Goal: Information Seeking & Learning: Learn about a topic

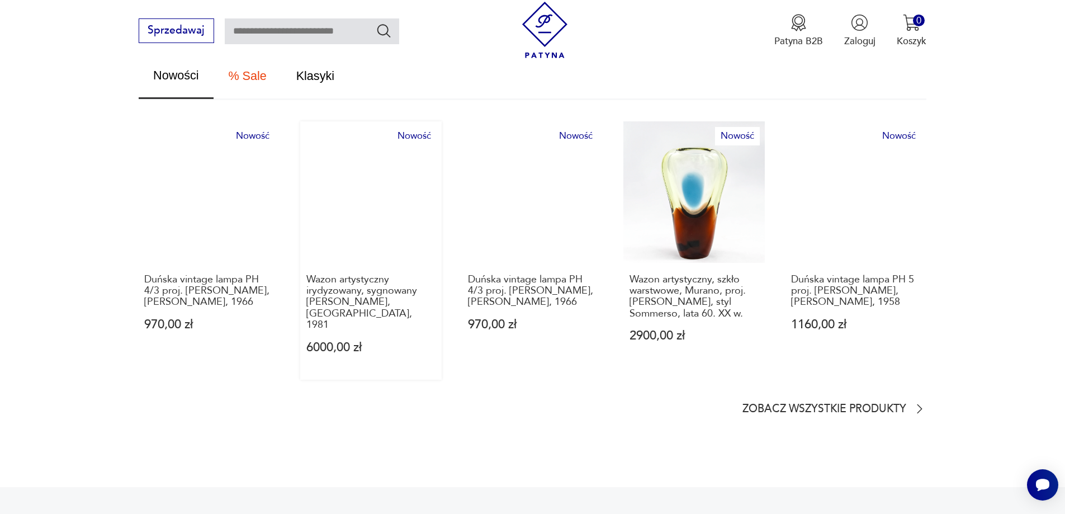
scroll to position [615, 0]
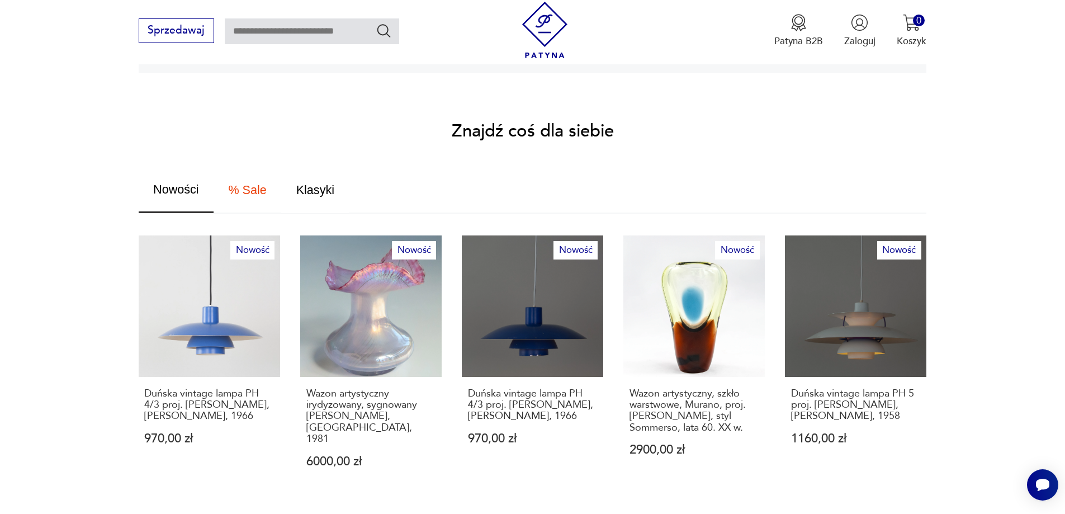
click at [309, 184] on span "Klasyki" at bounding box center [315, 190] width 38 height 12
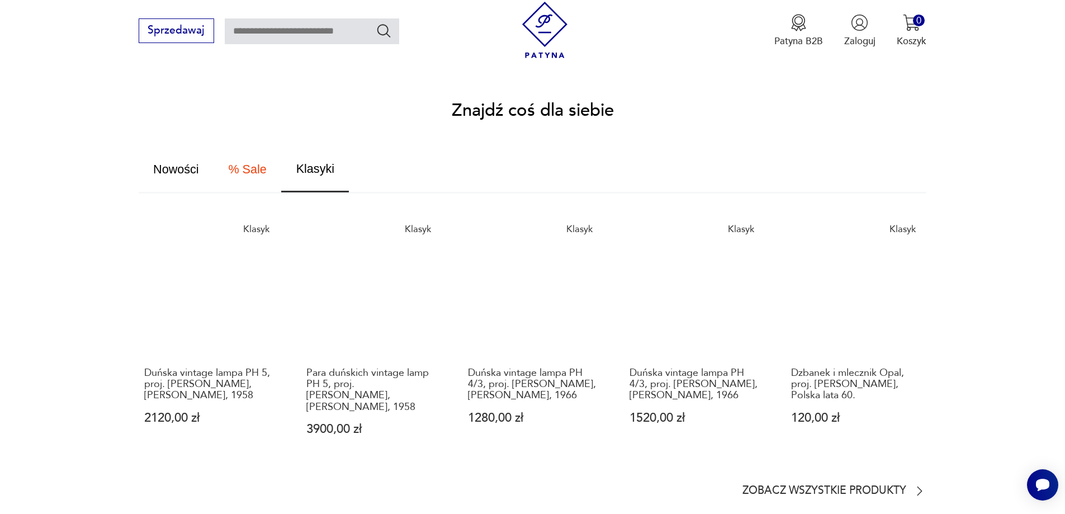
scroll to position [335, 0]
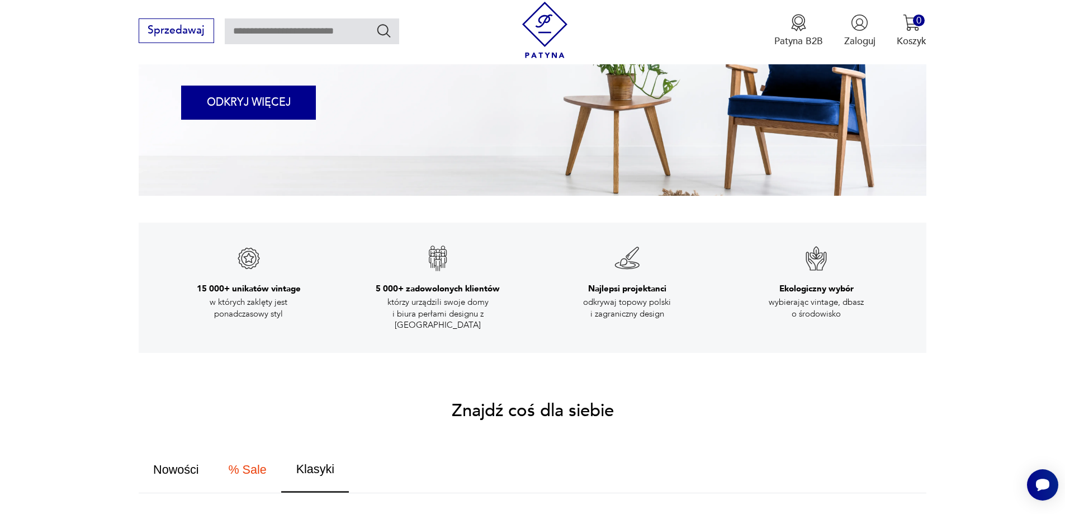
click at [258, 102] on button "ODKRYJ WIĘCEJ" at bounding box center [248, 103] width 135 height 34
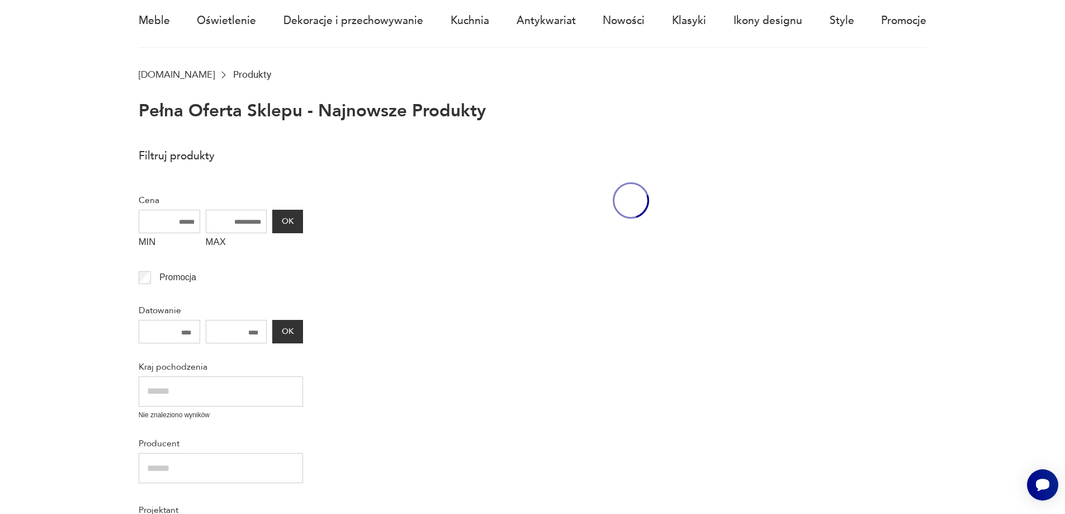
scroll to position [77, 0]
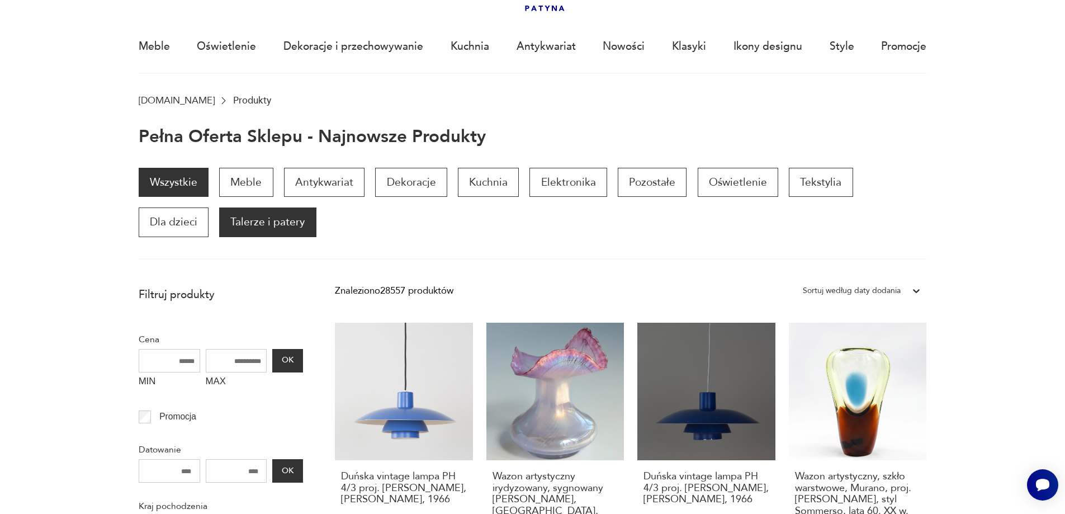
click at [219, 221] on p "Talerze i patery" at bounding box center [267, 221] width 97 height 29
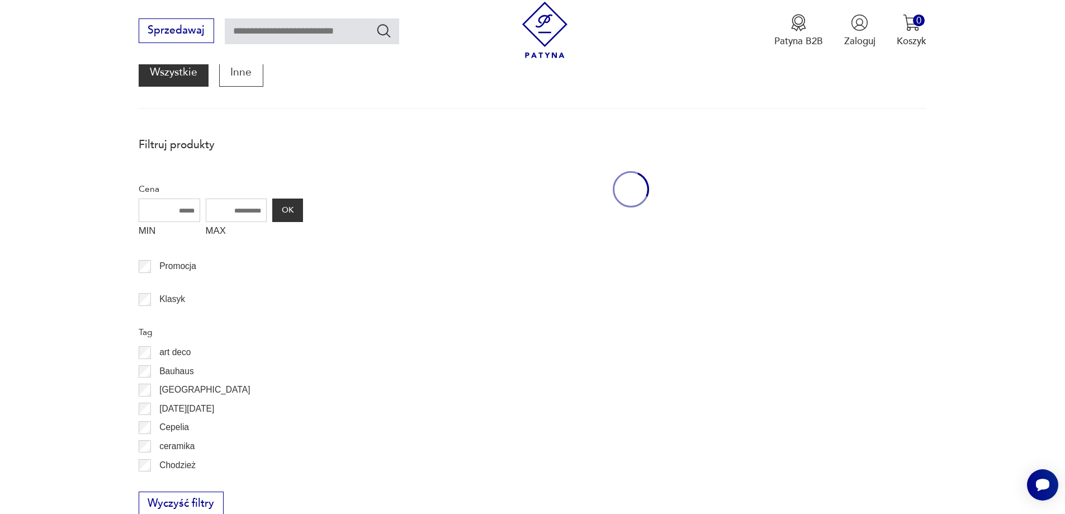
scroll to position [149, 0]
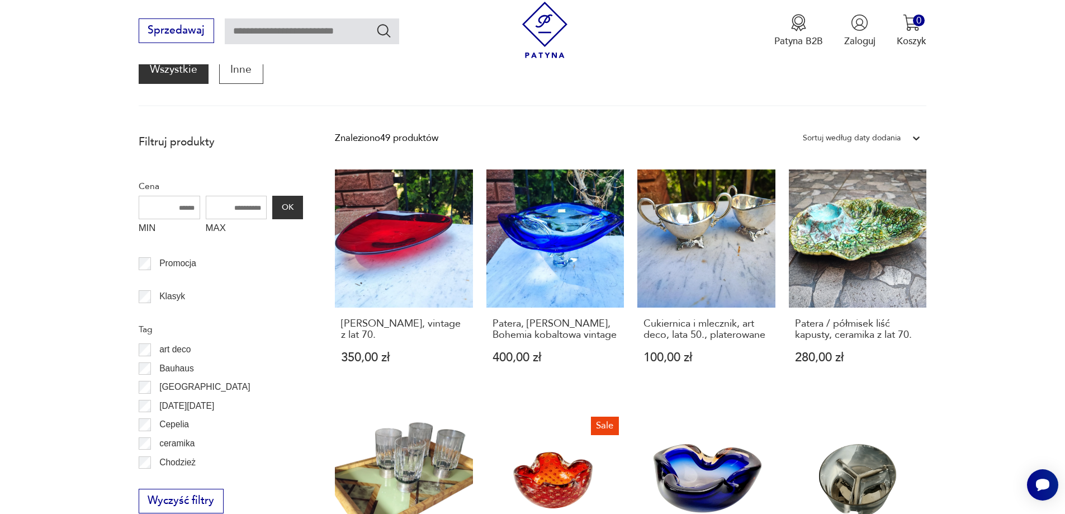
click at [176, 444] on p "ceramika" at bounding box center [176, 443] width 35 height 15
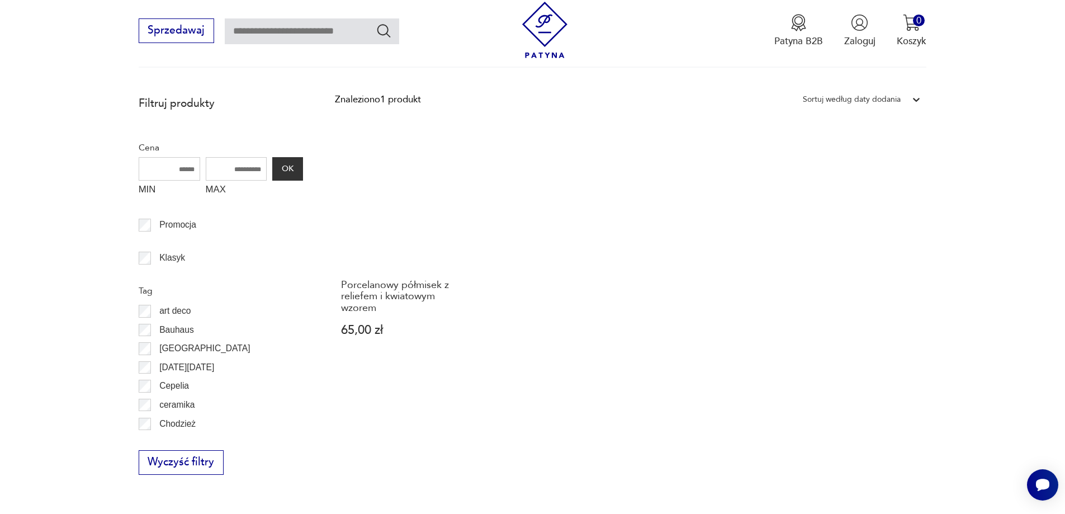
scroll to position [224, 0]
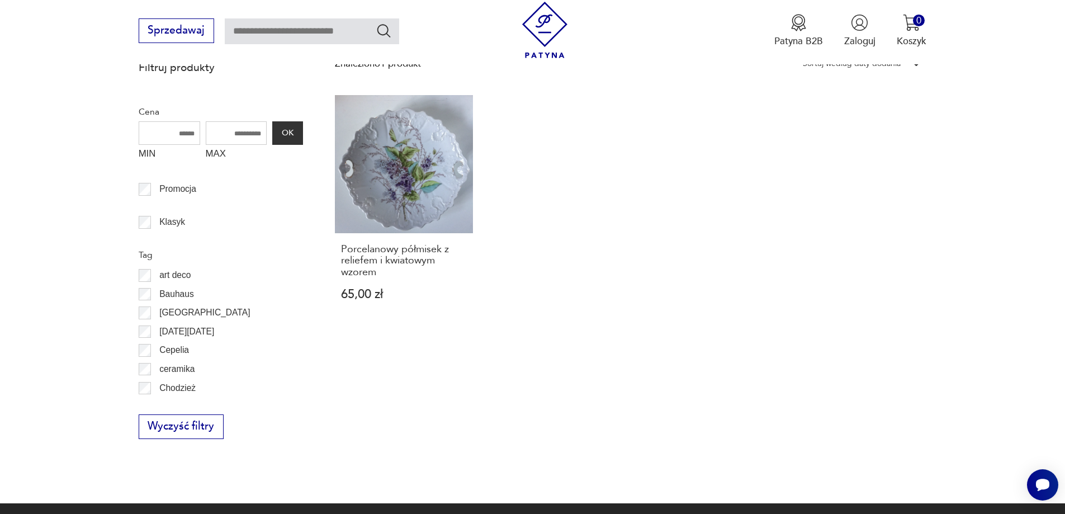
click at [173, 276] on p "art deco" at bounding box center [174, 275] width 31 height 15
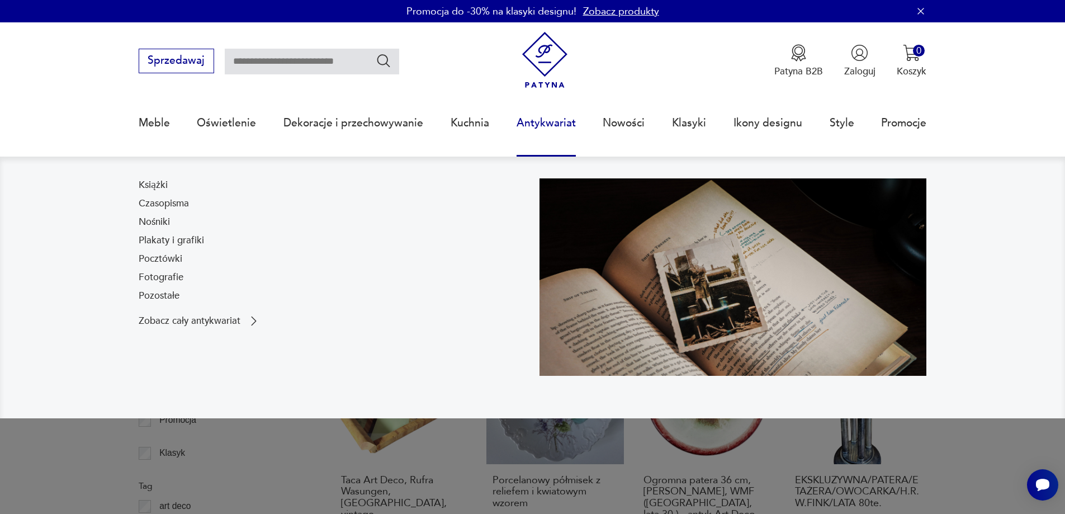
click at [532, 122] on link "Antykwariat" at bounding box center [546, 122] width 59 height 51
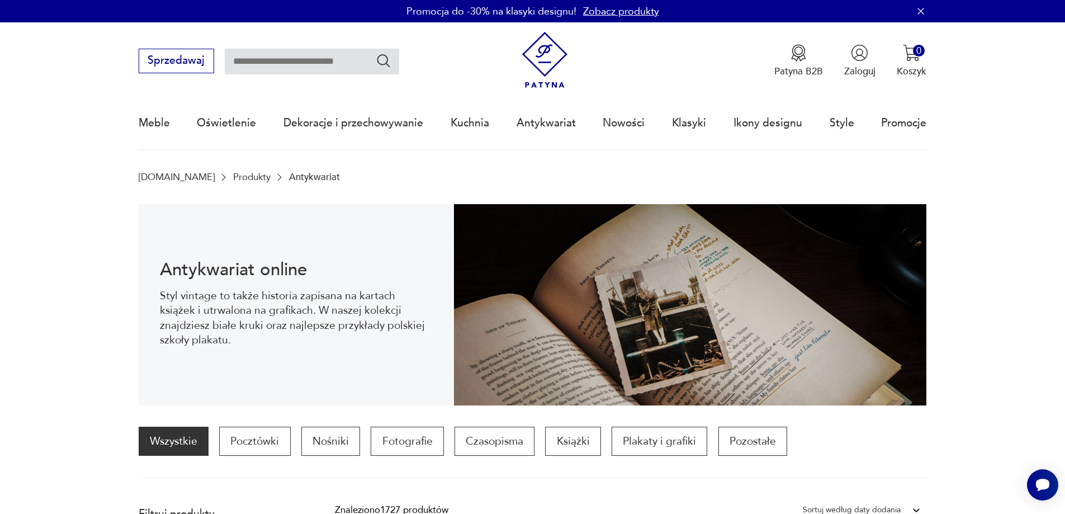
click at [614, 10] on link "Zobacz produkty" at bounding box center [621, 11] width 76 height 14
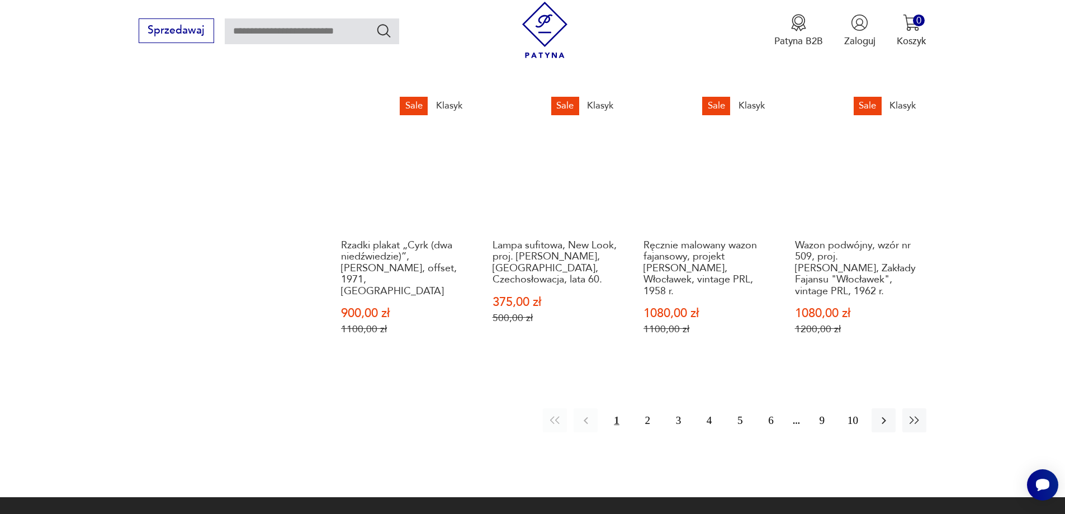
scroll to position [1140, 0]
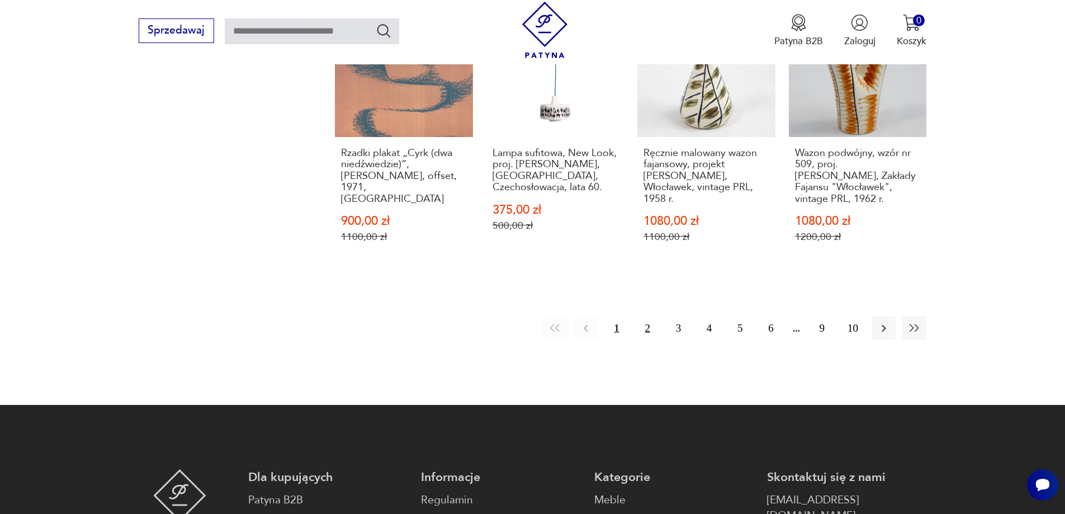
click at [647, 316] on button "2" at bounding box center [648, 328] width 24 height 24
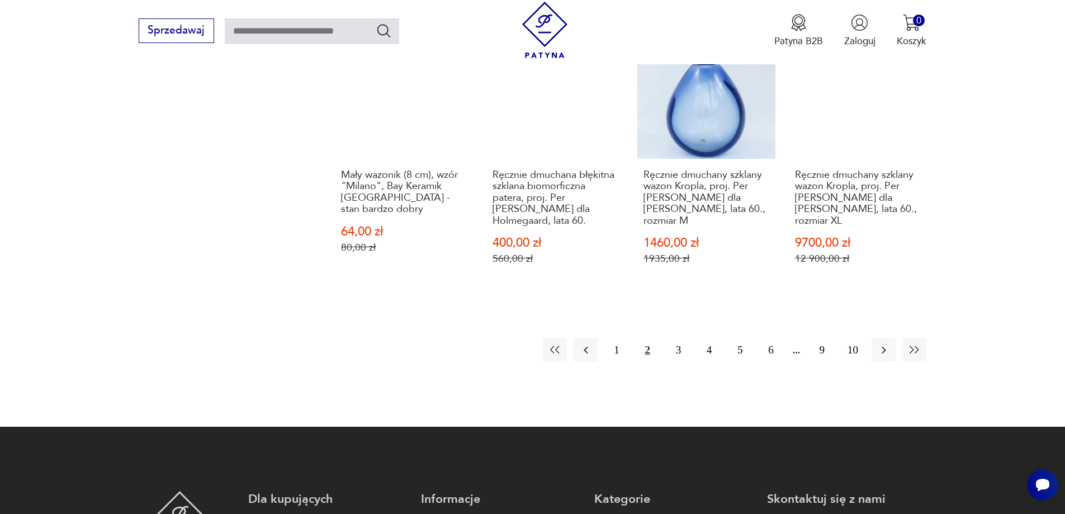
scroll to position [1241, 0]
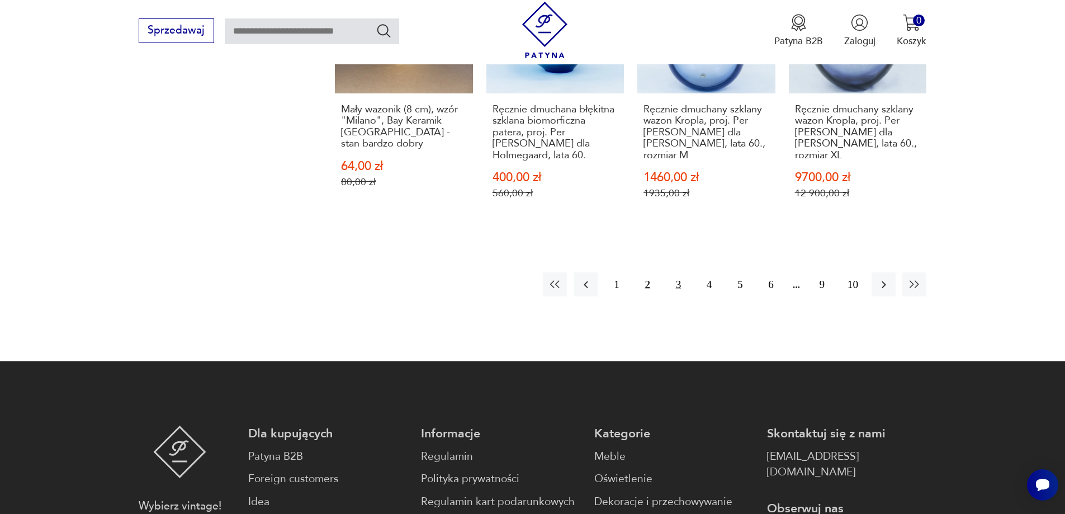
click at [679, 272] on button "3" at bounding box center [679, 284] width 24 height 24
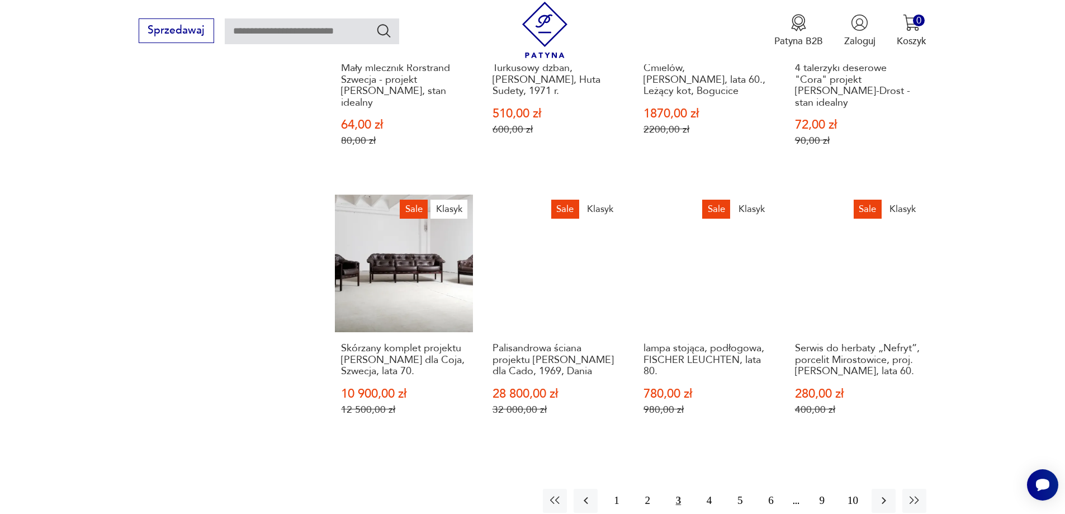
scroll to position [1073, 0]
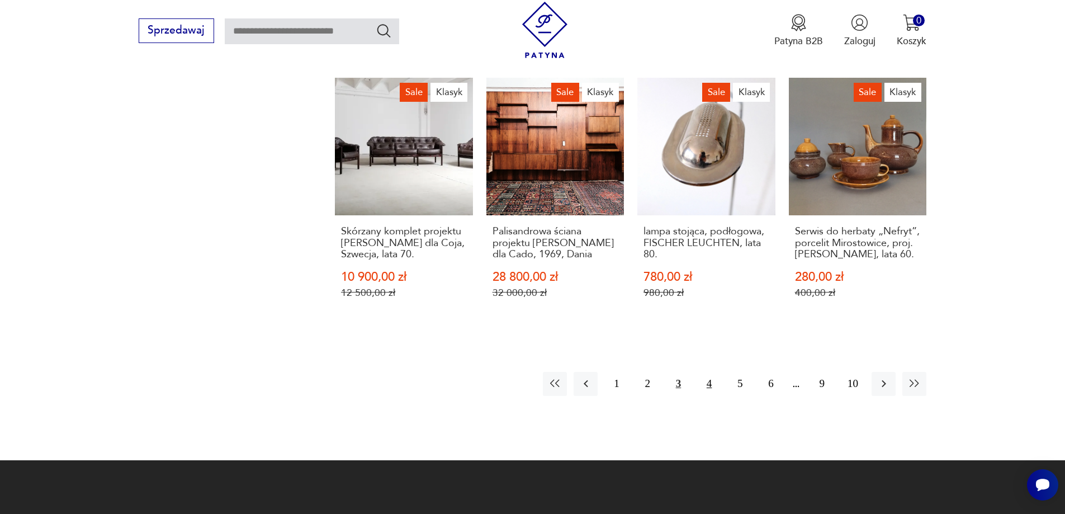
click at [710, 372] on button "4" at bounding box center [709, 384] width 24 height 24
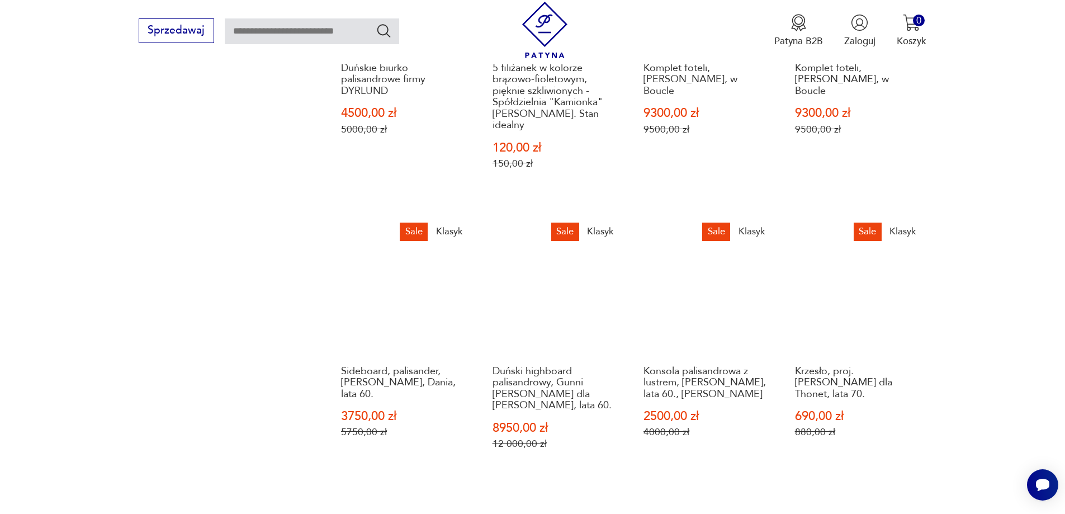
scroll to position [1073, 0]
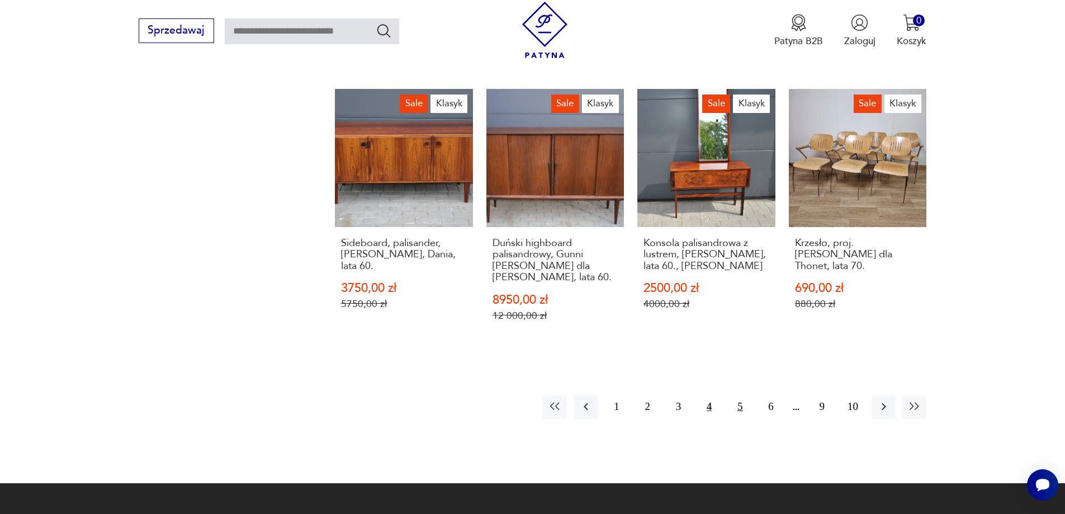
click at [740, 395] on button "5" at bounding box center [740, 407] width 24 height 24
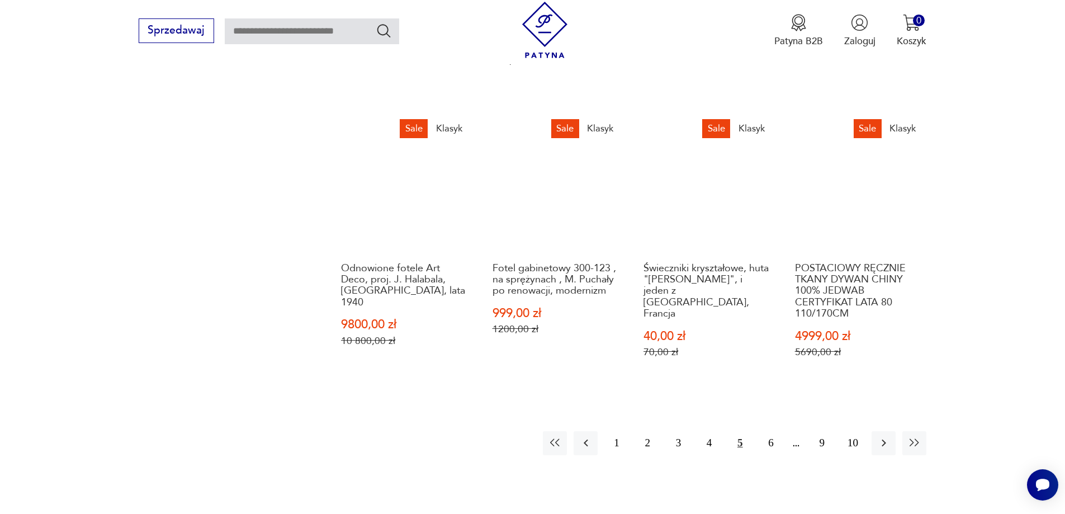
scroll to position [1017, 0]
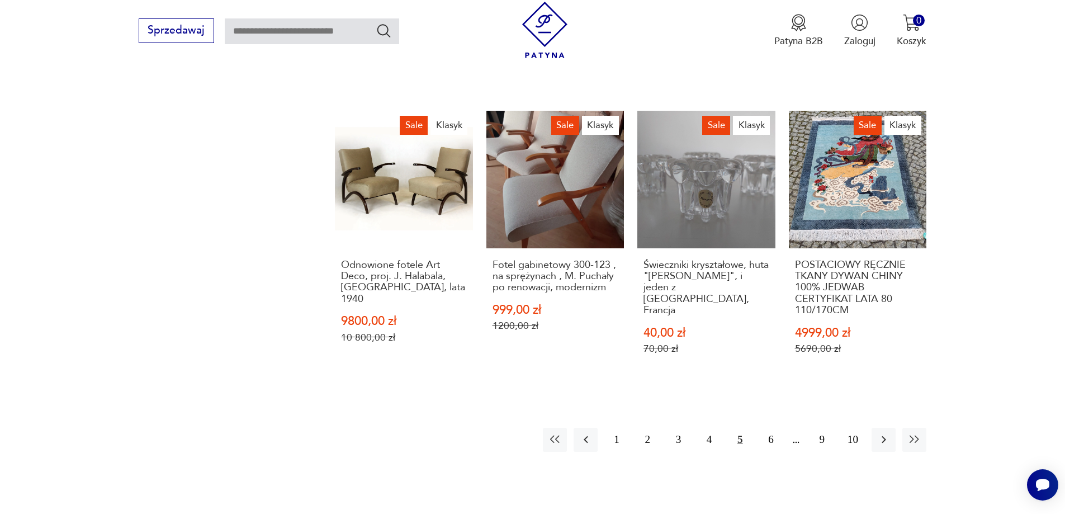
click at [795, 429] on div "1 2 3 4 5 6 9 10" at bounding box center [735, 440] width 384 height 24
click at [853, 428] on button "10" at bounding box center [853, 440] width 24 height 24
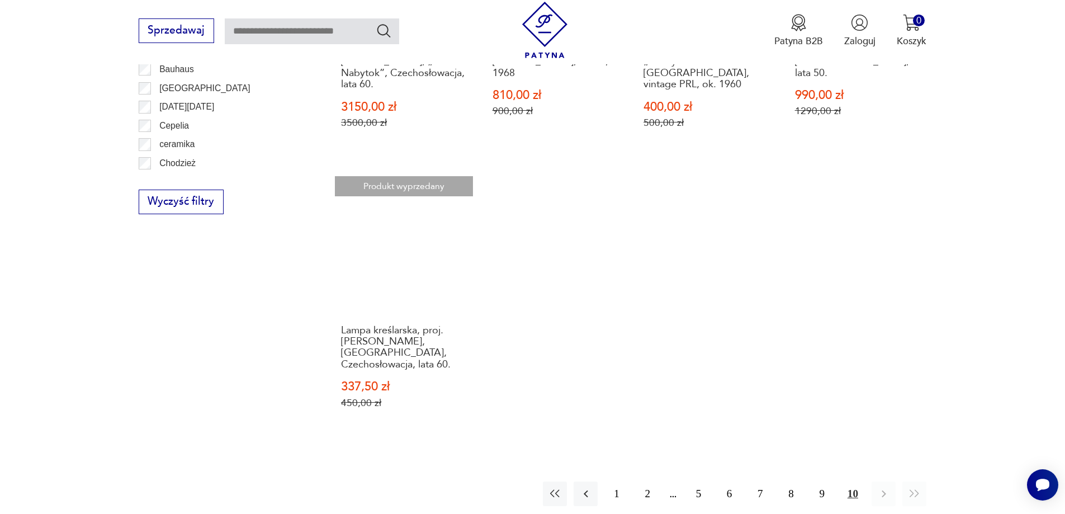
scroll to position [682, 0]
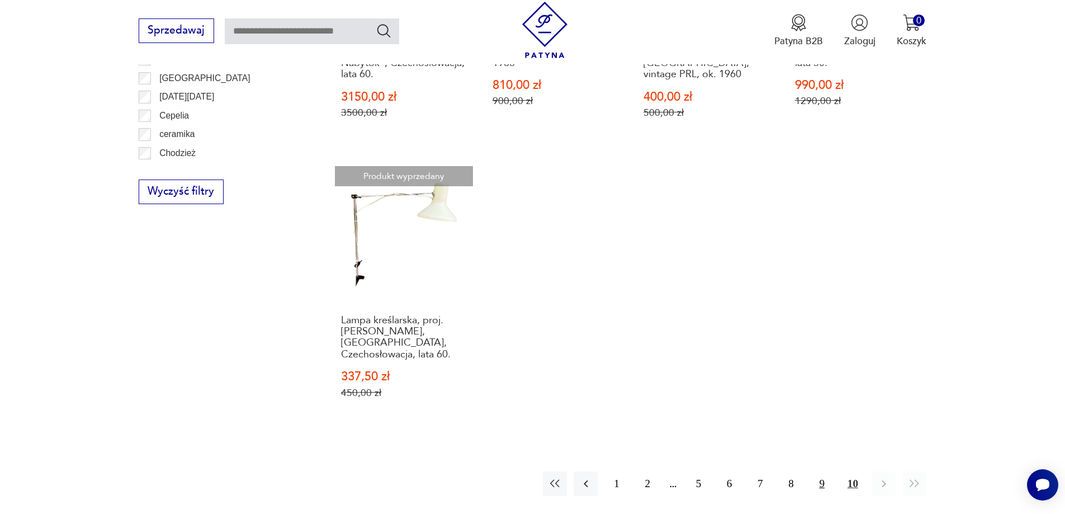
click at [821, 471] on button "9" at bounding box center [822, 483] width 24 height 24
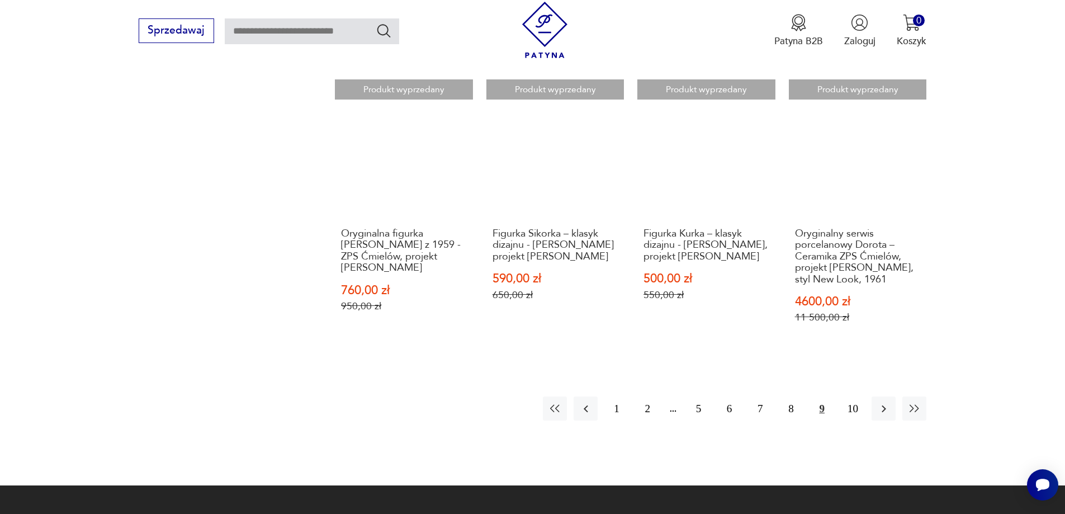
scroll to position [1073, 0]
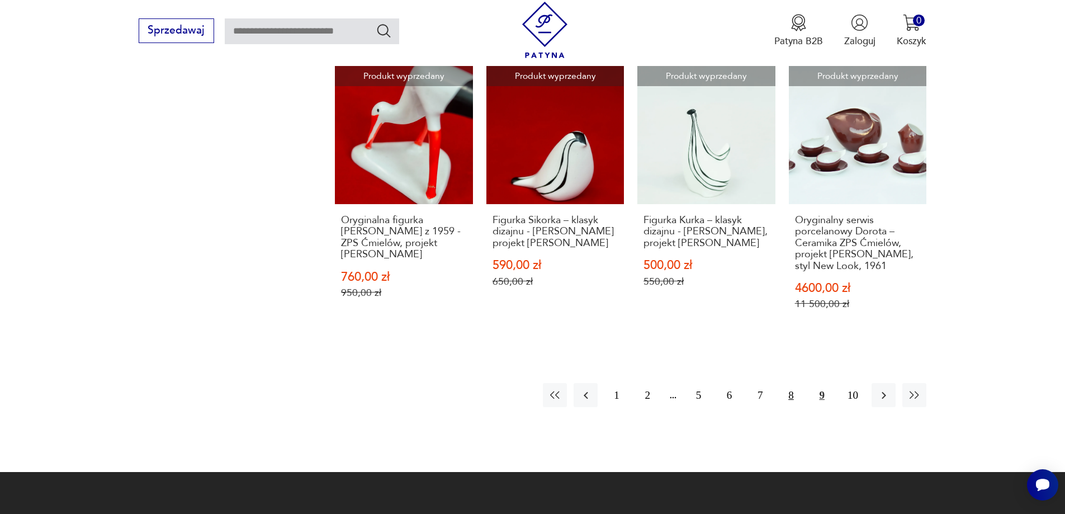
click at [790, 383] on button "8" at bounding box center [791, 395] width 24 height 24
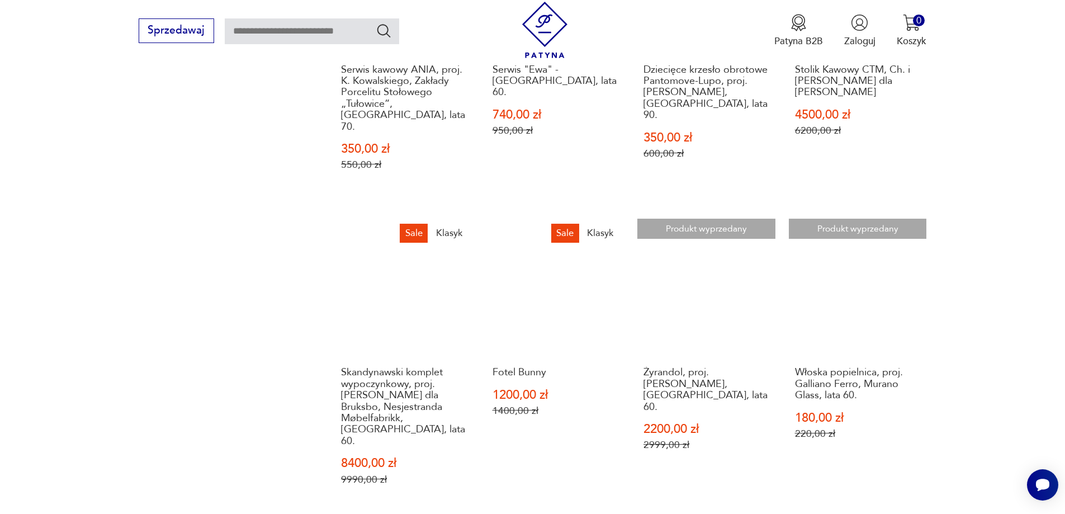
scroll to position [961, 0]
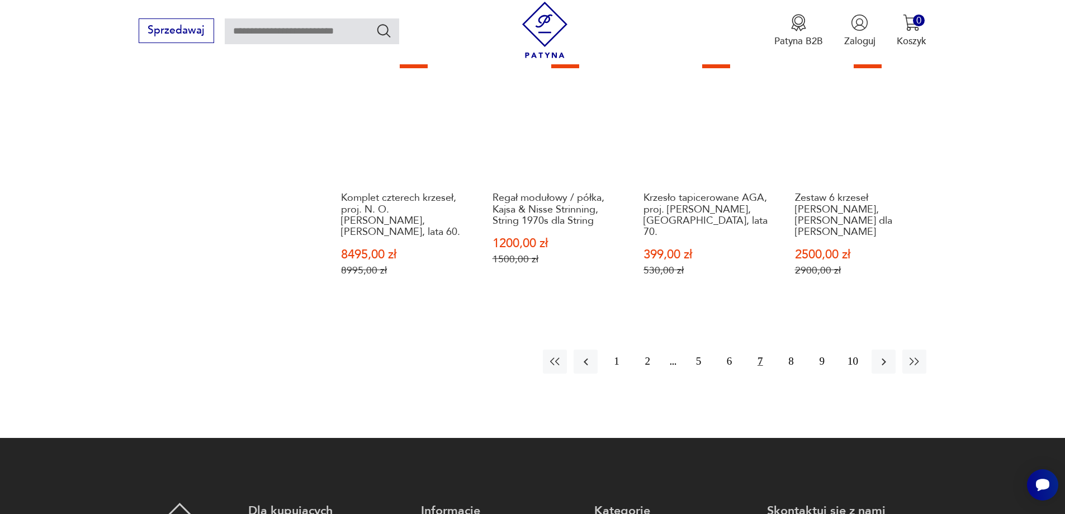
scroll to position [1073, 0]
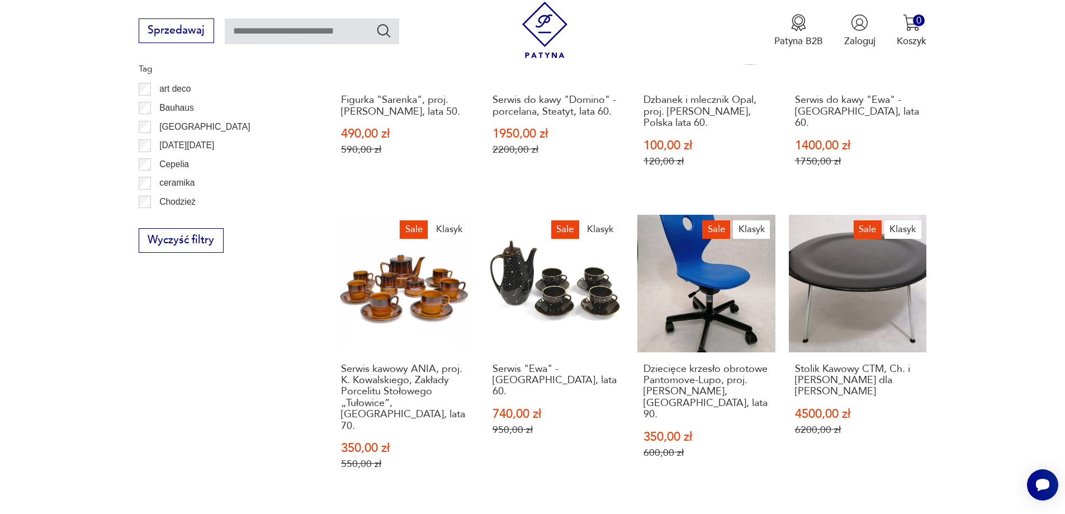
scroll to position [626, 0]
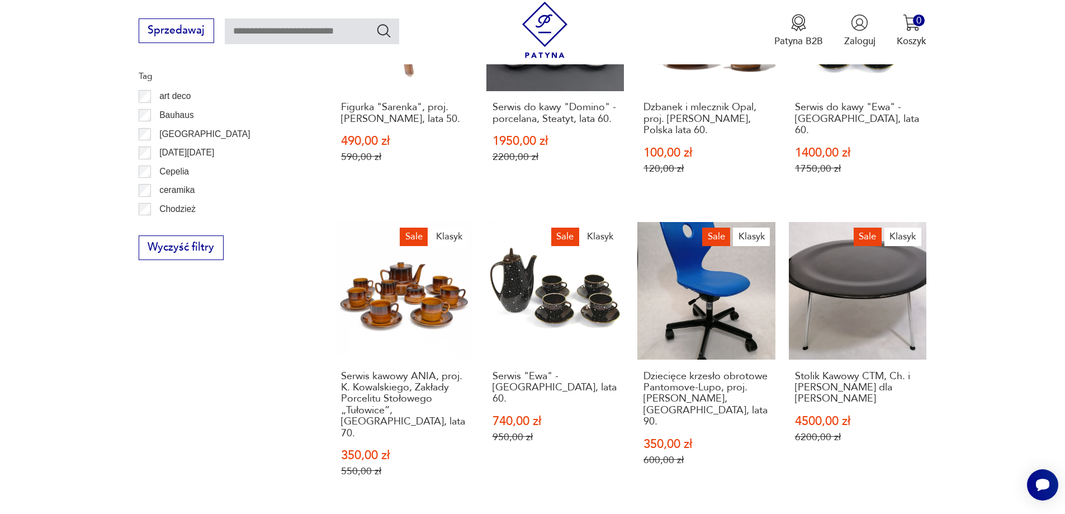
click at [173, 134] on p "[GEOGRAPHIC_DATA]" at bounding box center [204, 134] width 91 height 15
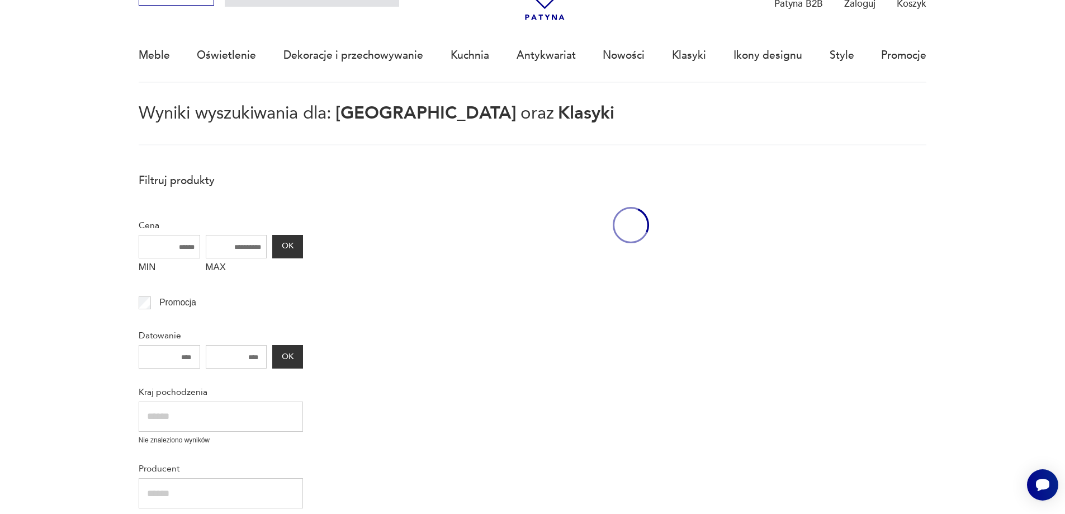
scroll to position [67, 0]
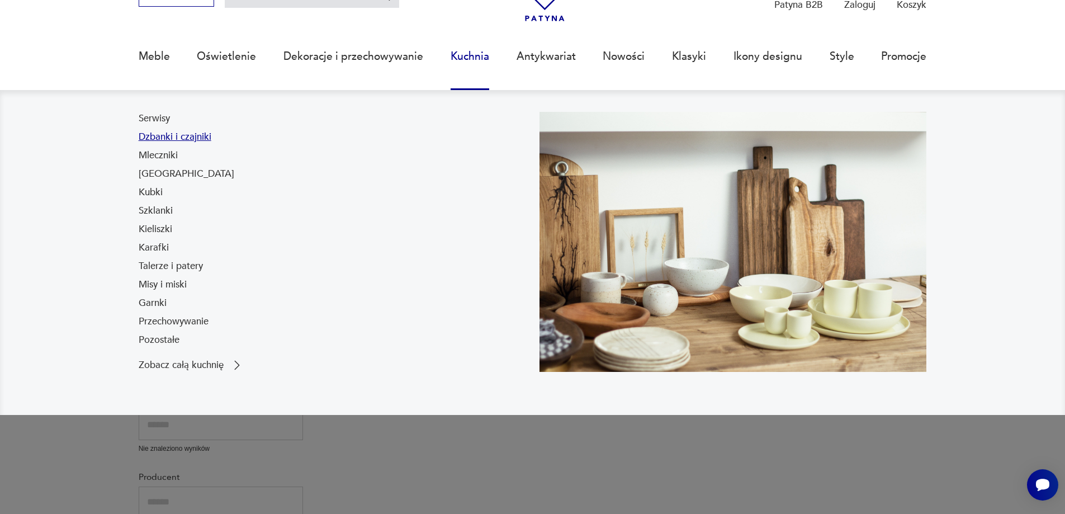
click at [152, 135] on link "Dzbanki i czajniki" at bounding box center [175, 136] width 73 height 13
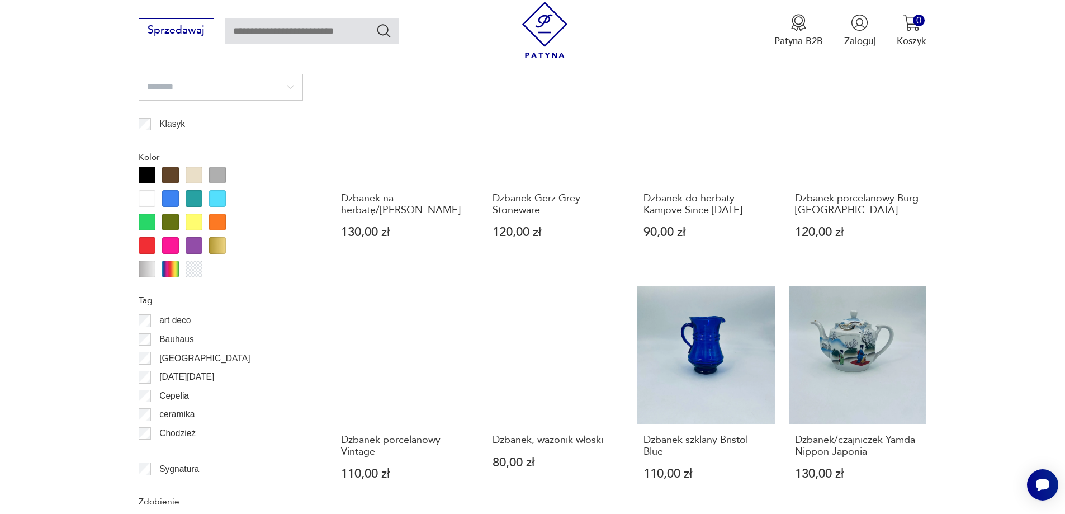
scroll to position [1267, 0]
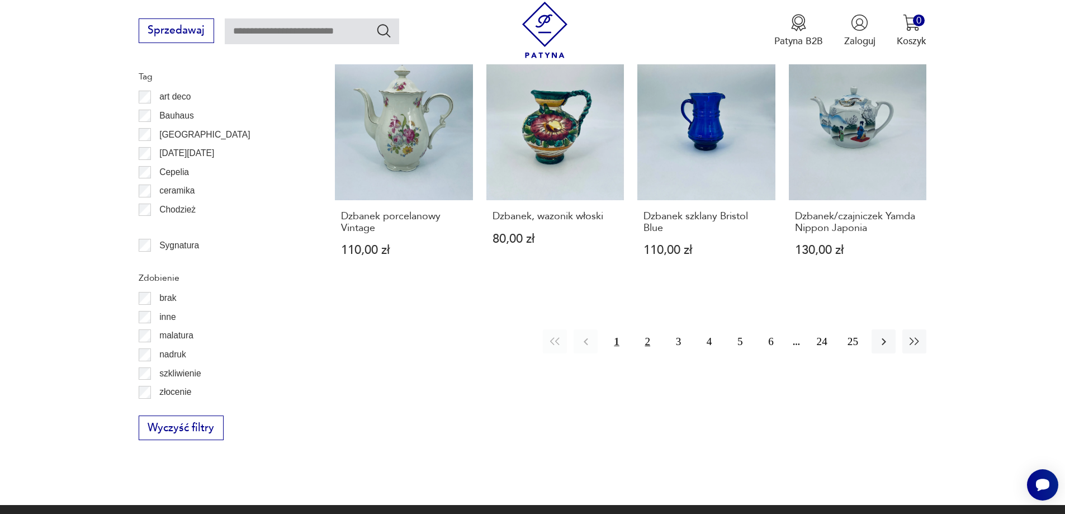
click at [648, 341] on button "2" at bounding box center [648, 341] width 24 height 24
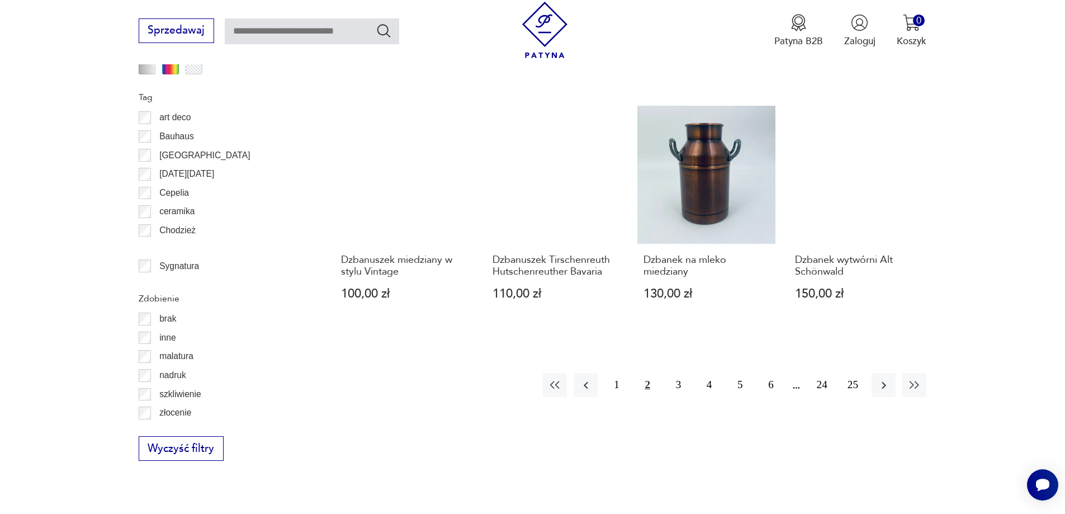
scroll to position [1379, 0]
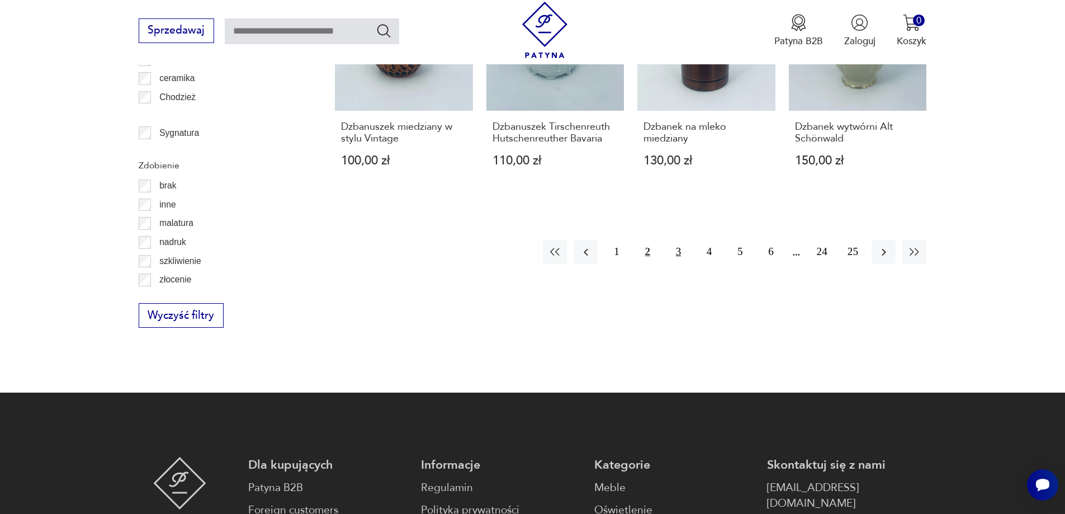
click at [676, 240] on button "3" at bounding box center [679, 252] width 24 height 24
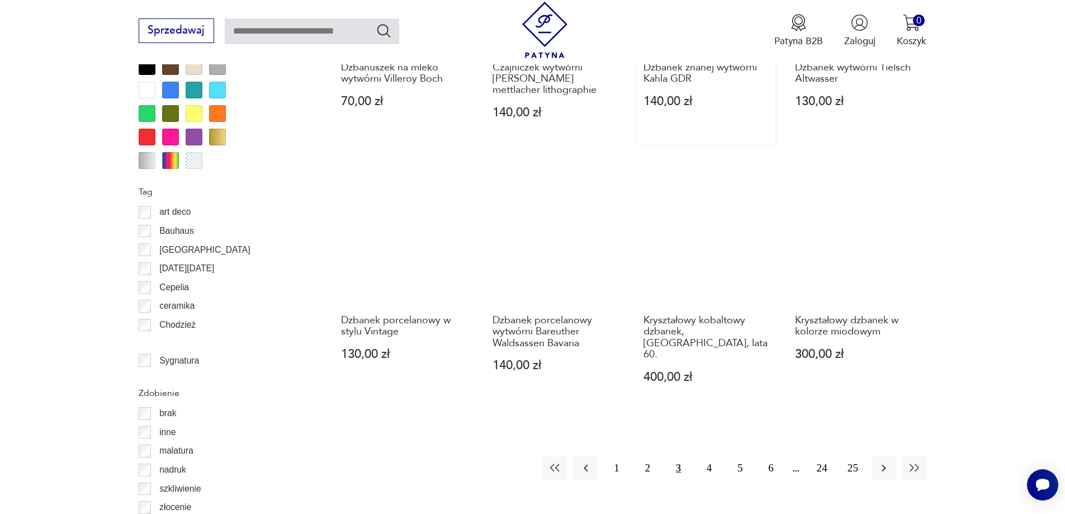
scroll to position [1155, 0]
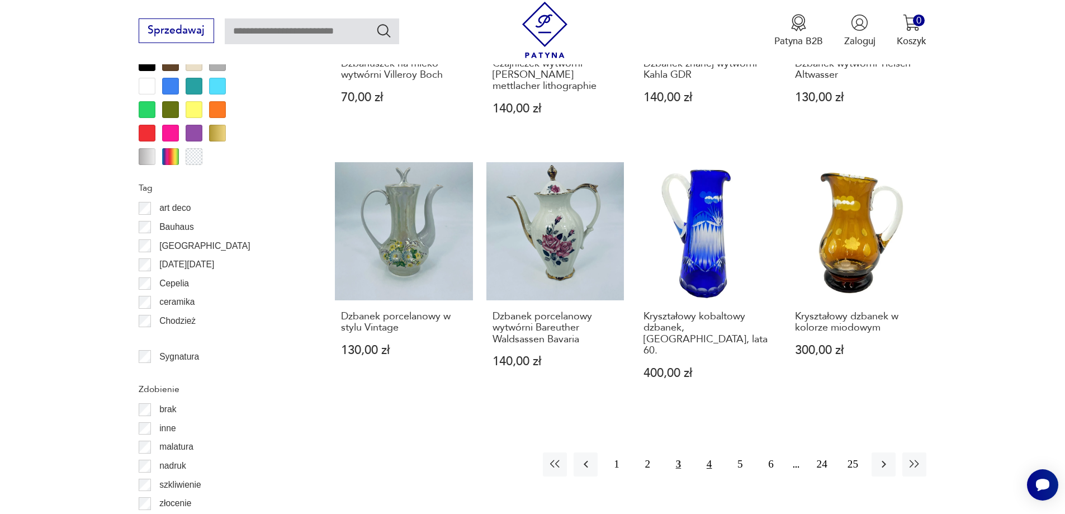
click at [709, 452] on button "4" at bounding box center [709, 464] width 24 height 24
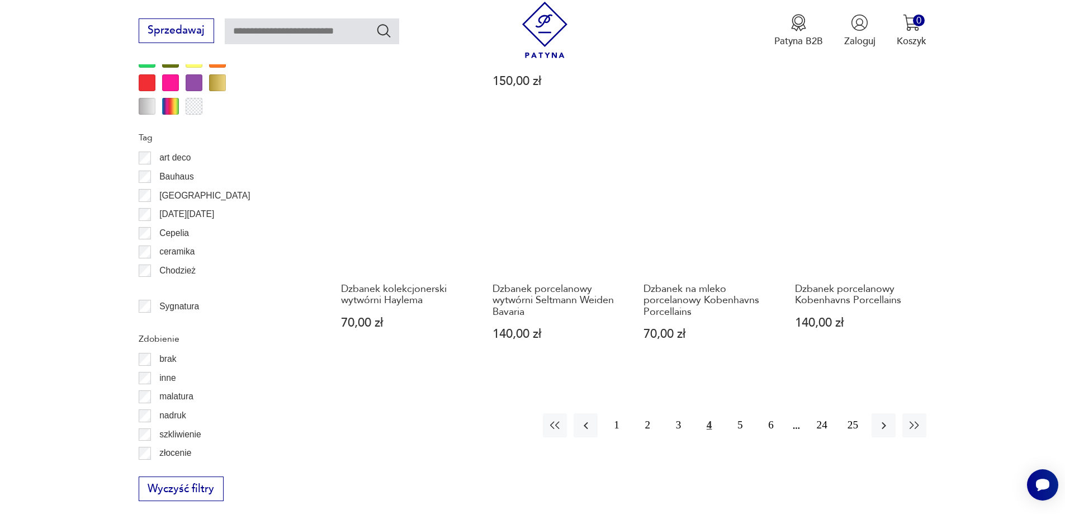
scroll to position [1211, 0]
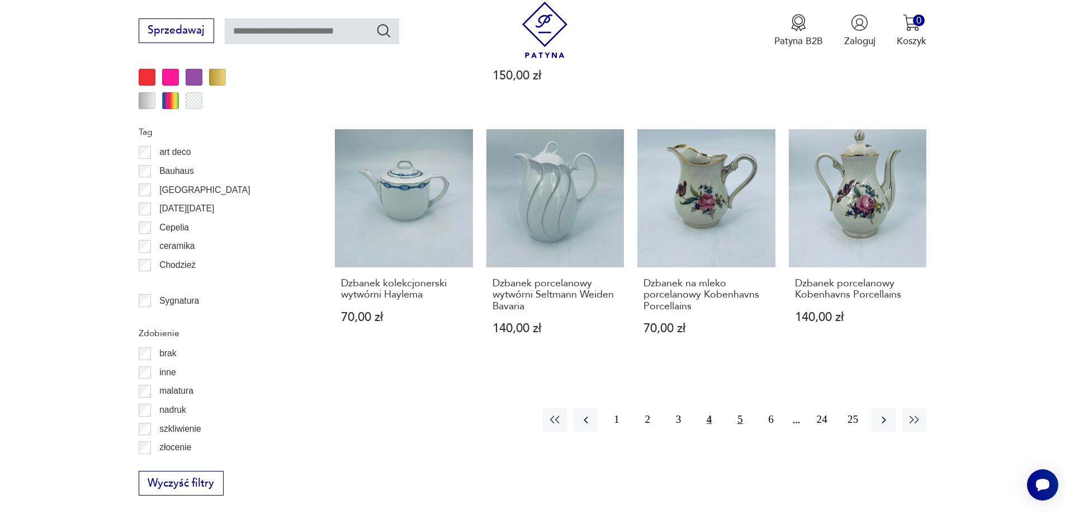
click at [739, 408] on button "5" at bounding box center [740, 420] width 24 height 24
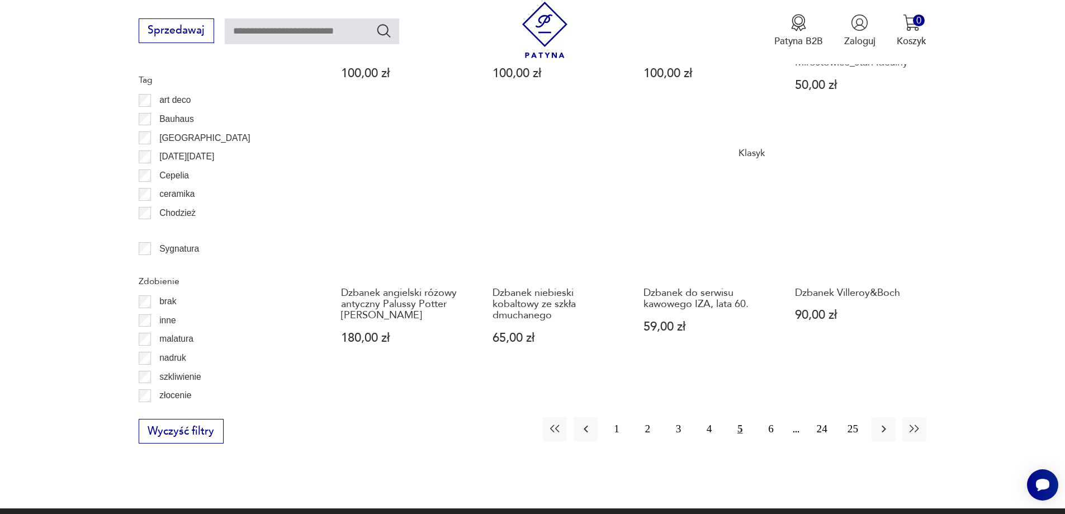
scroll to position [1267, 0]
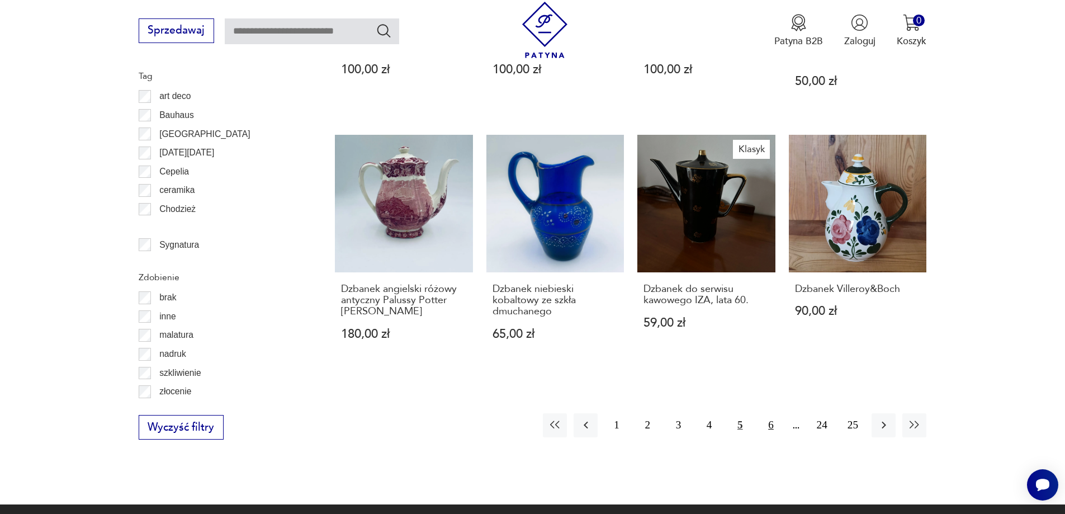
click at [773, 413] on button "6" at bounding box center [771, 425] width 24 height 24
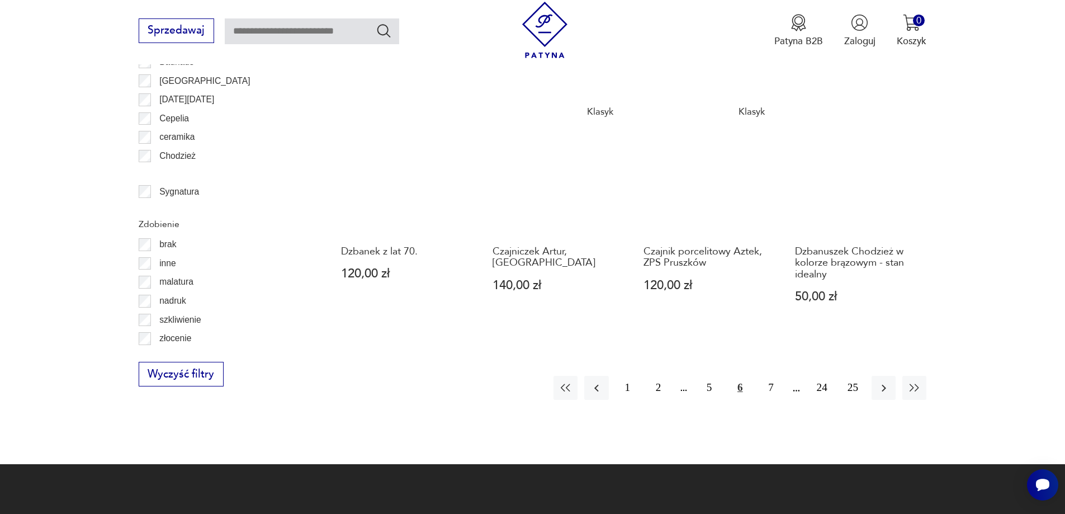
scroll to position [1323, 0]
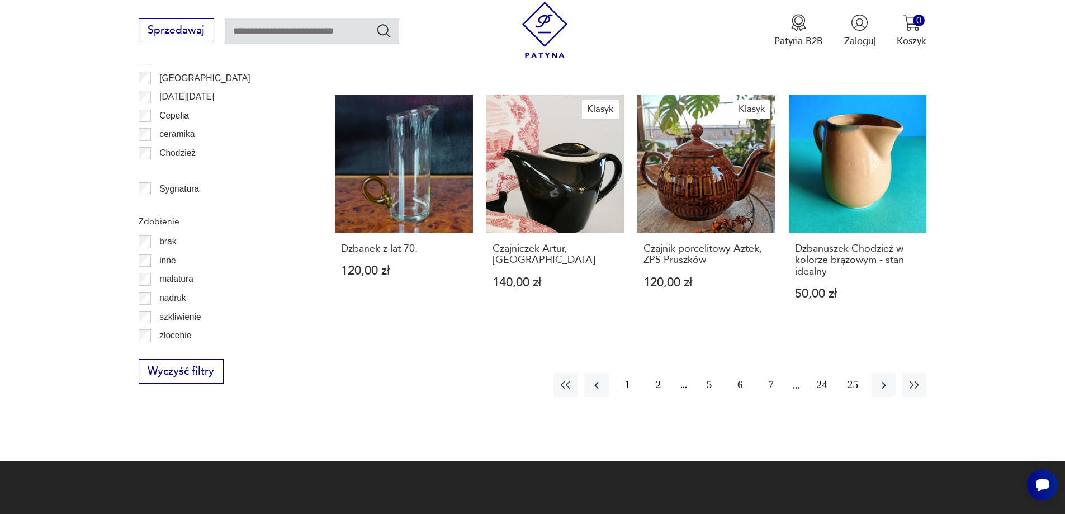
click at [773, 373] on button "7" at bounding box center [771, 385] width 24 height 24
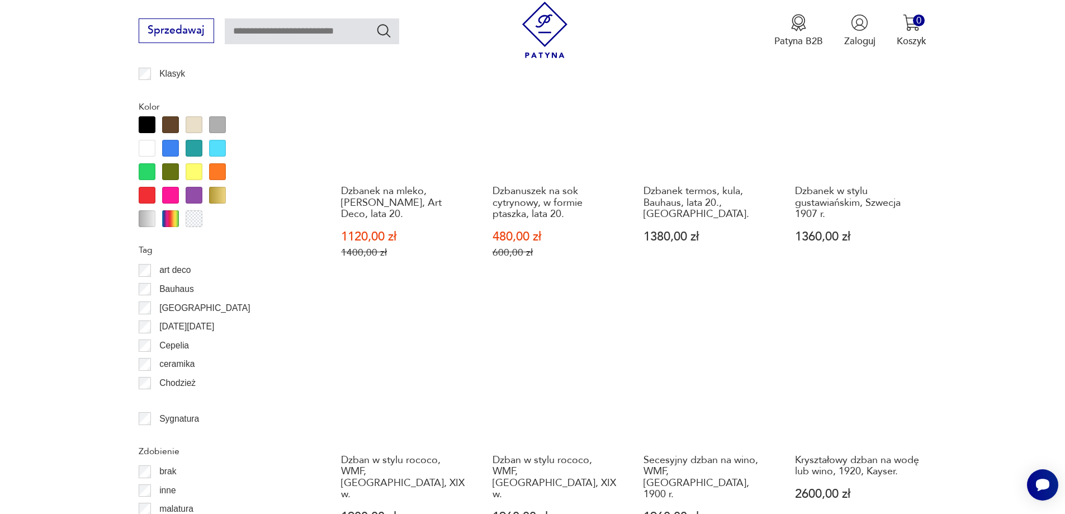
scroll to position [1267, 0]
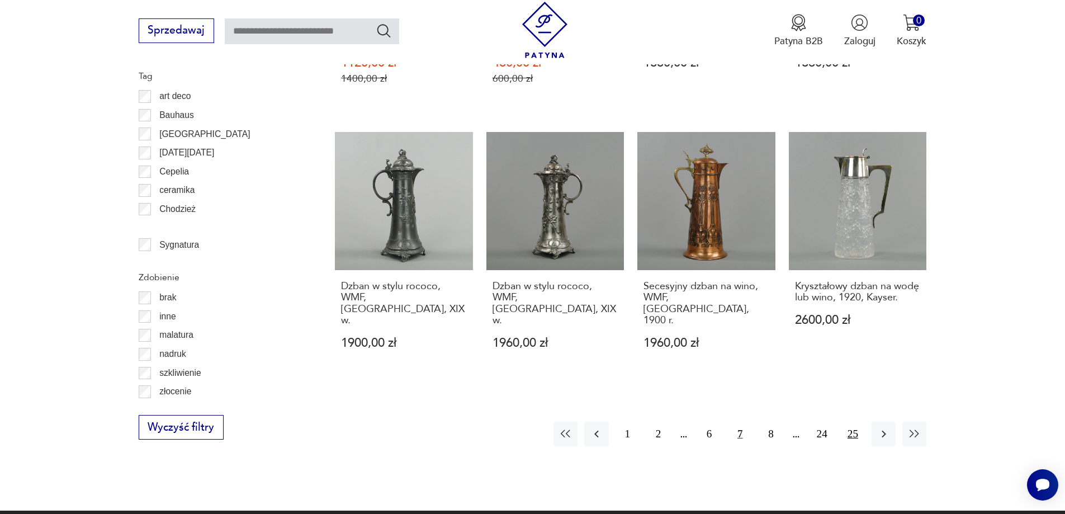
click at [850, 422] on button "25" at bounding box center [853, 434] width 24 height 24
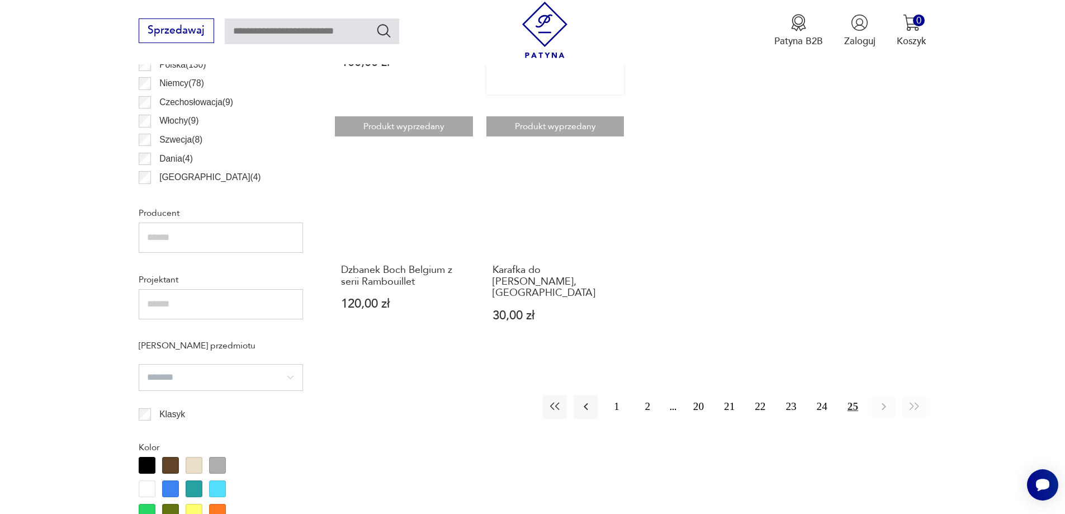
scroll to position [764, 0]
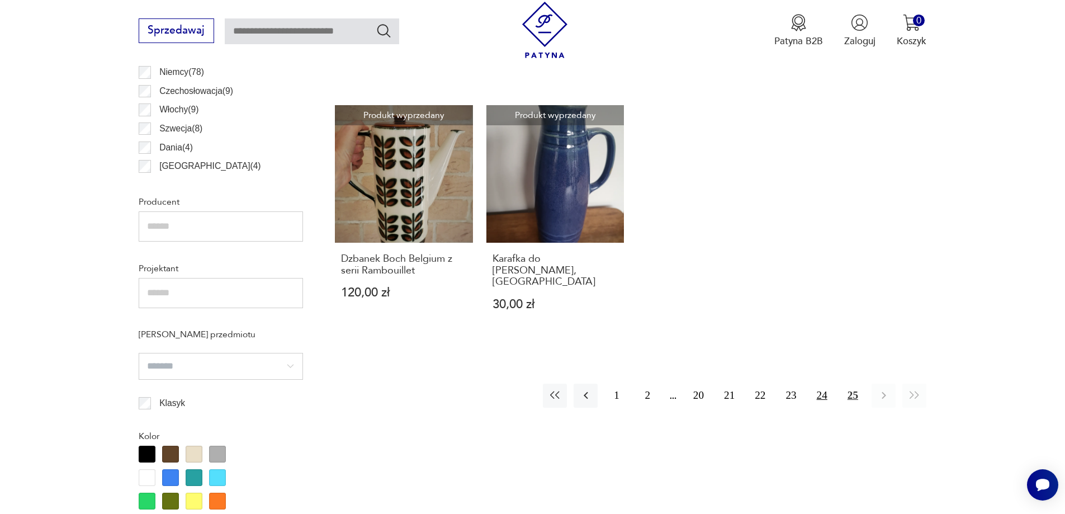
click at [820, 384] on button "24" at bounding box center [822, 396] width 24 height 24
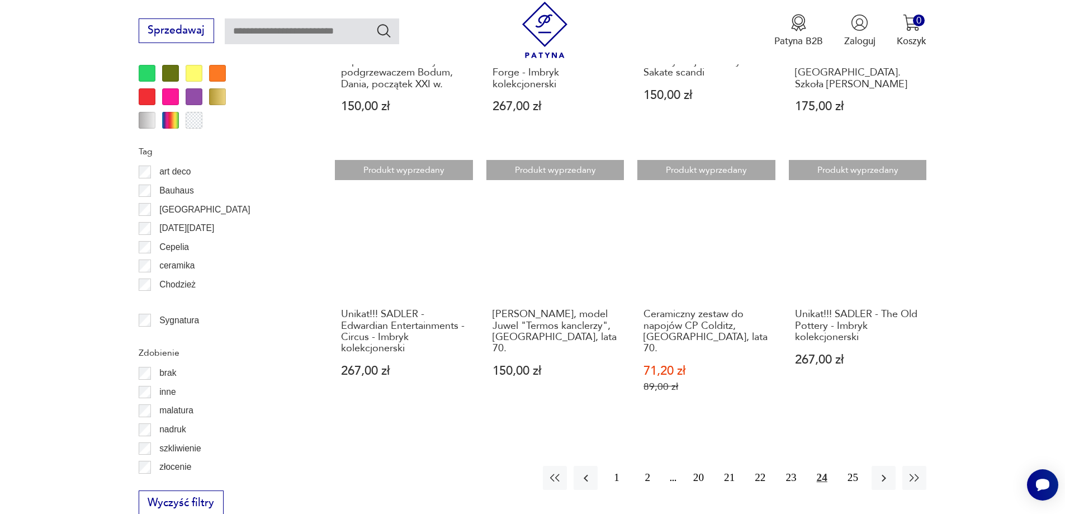
scroll to position [1211, 0]
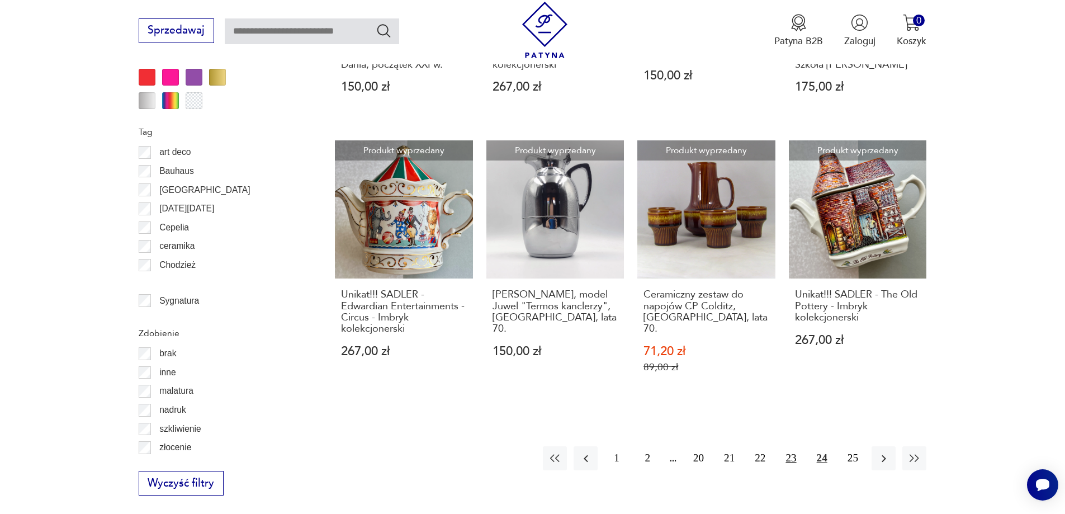
click at [791, 446] on button "23" at bounding box center [791, 458] width 24 height 24
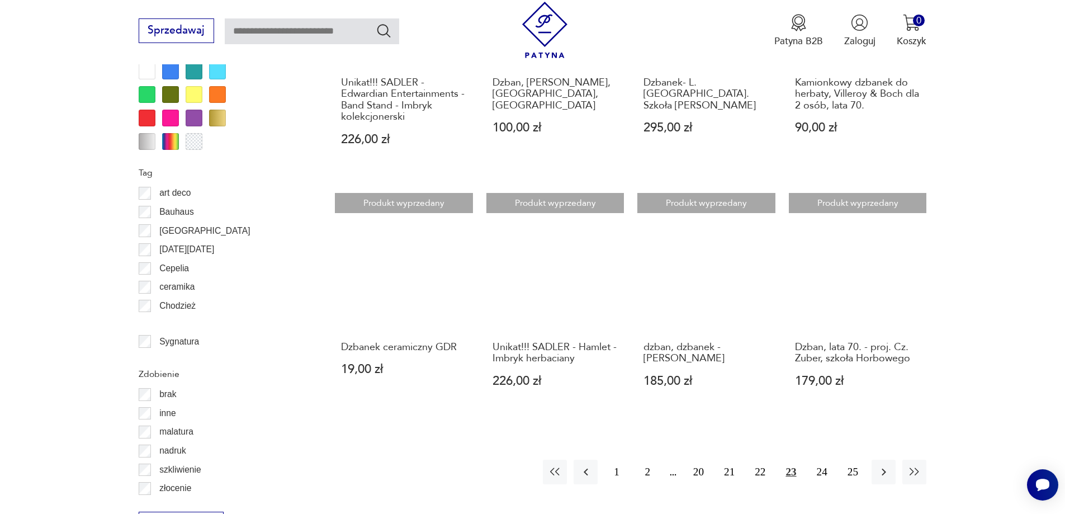
scroll to position [1211, 0]
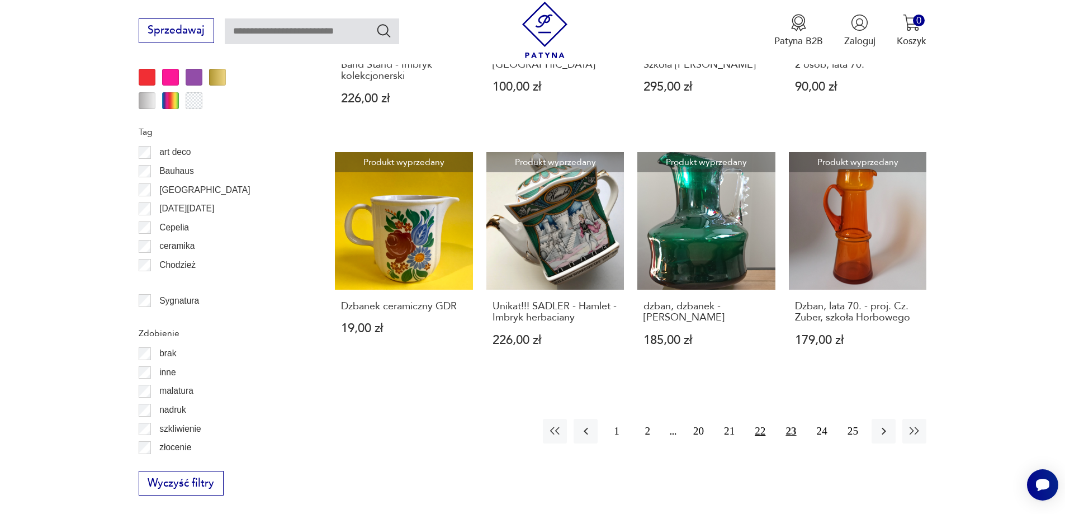
click at [759, 432] on button "22" at bounding box center [760, 431] width 24 height 24
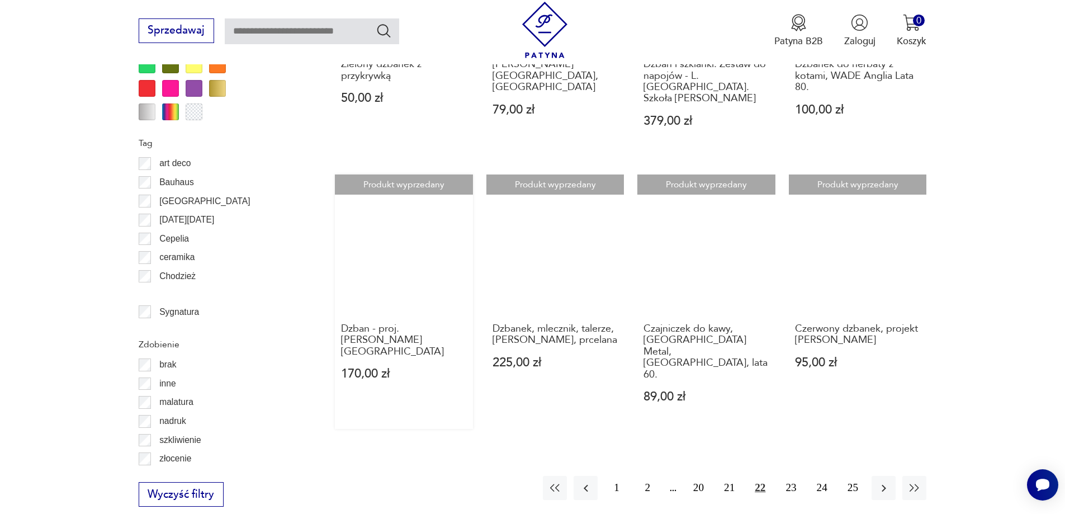
scroll to position [1267, 0]
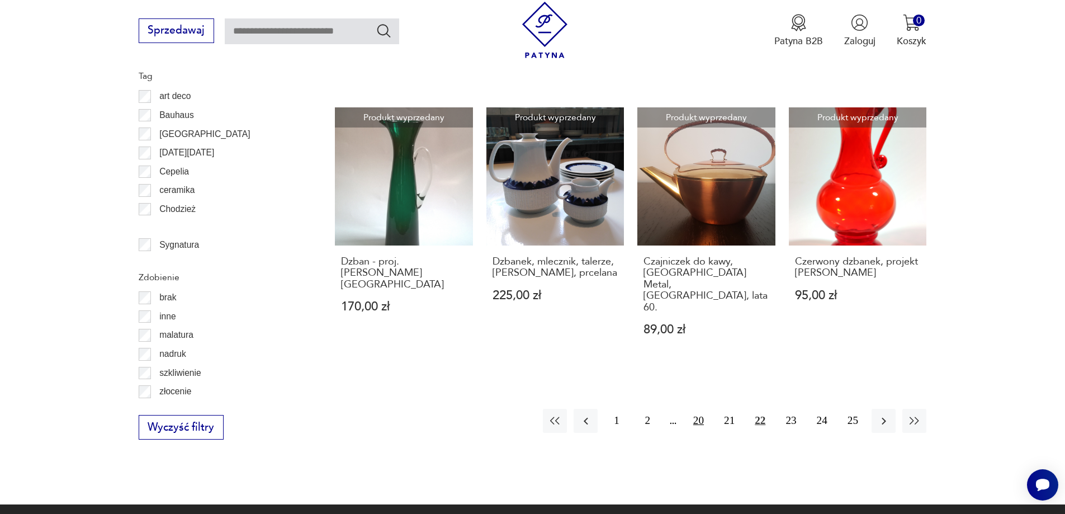
click at [700, 409] on button "20" at bounding box center [699, 421] width 24 height 24
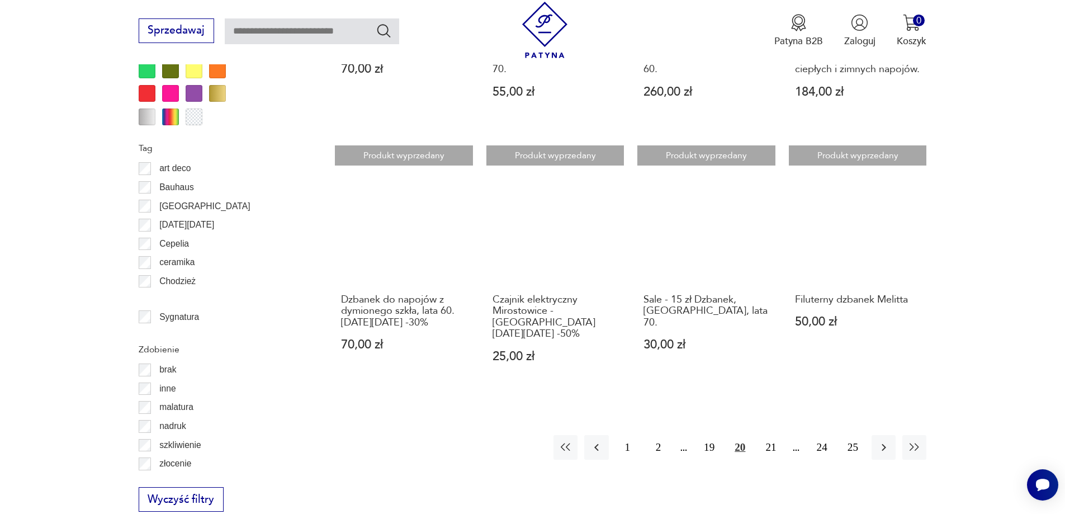
scroll to position [1211, 0]
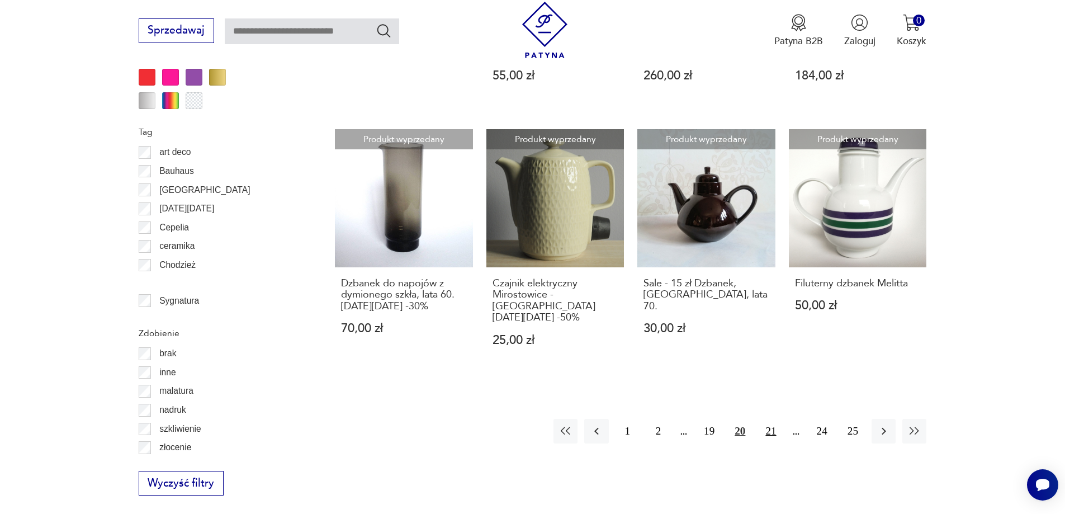
click at [770, 419] on button "21" at bounding box center [771, 431] width 24 height 24
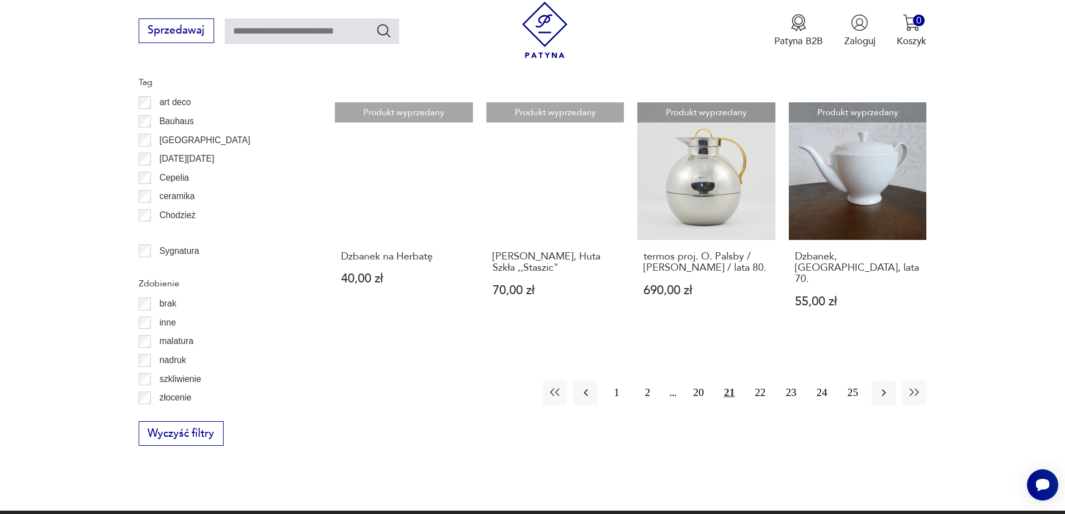
scroll to position [1267, 0]
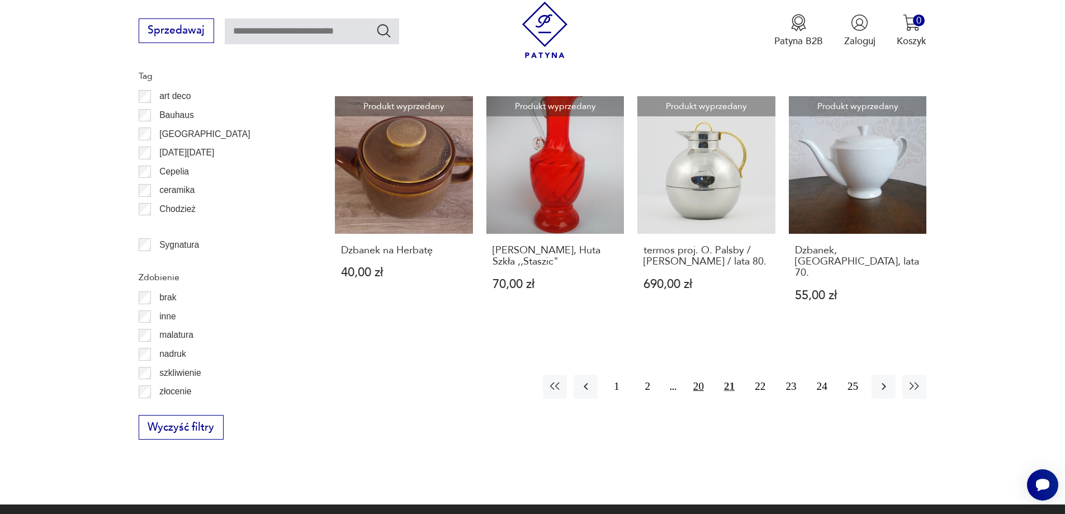
click at [701, 375] on button "20" at bounding box center [699, 387] width 24 height 24
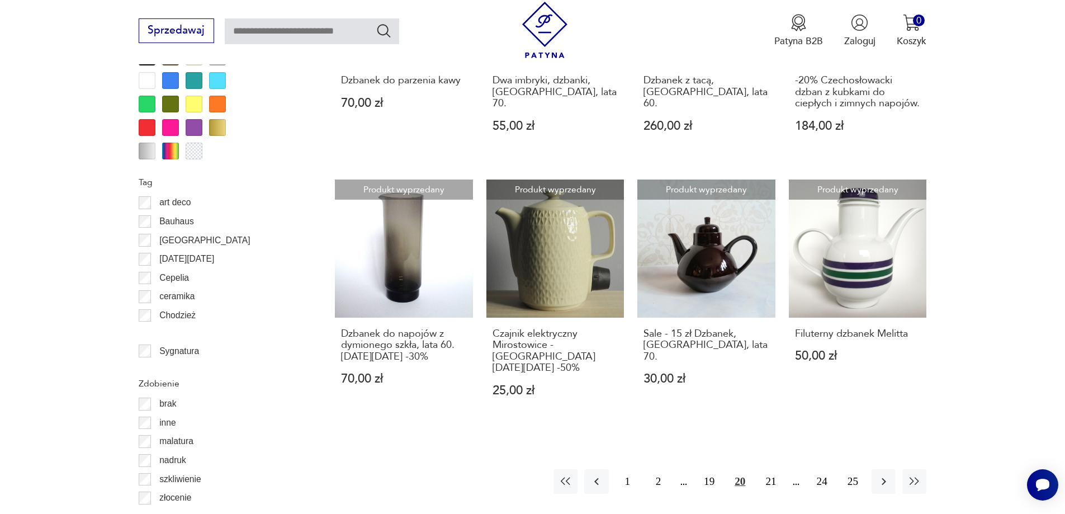
scroll to position [1267, 0]
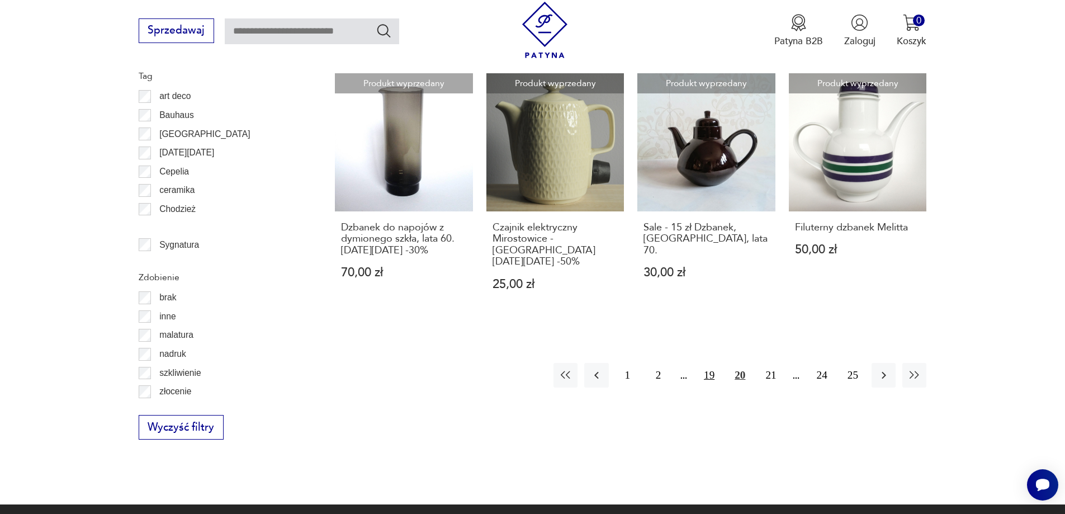
click at [708, 363] on button "19" at bounding box center [709, 375] width 24 height 24
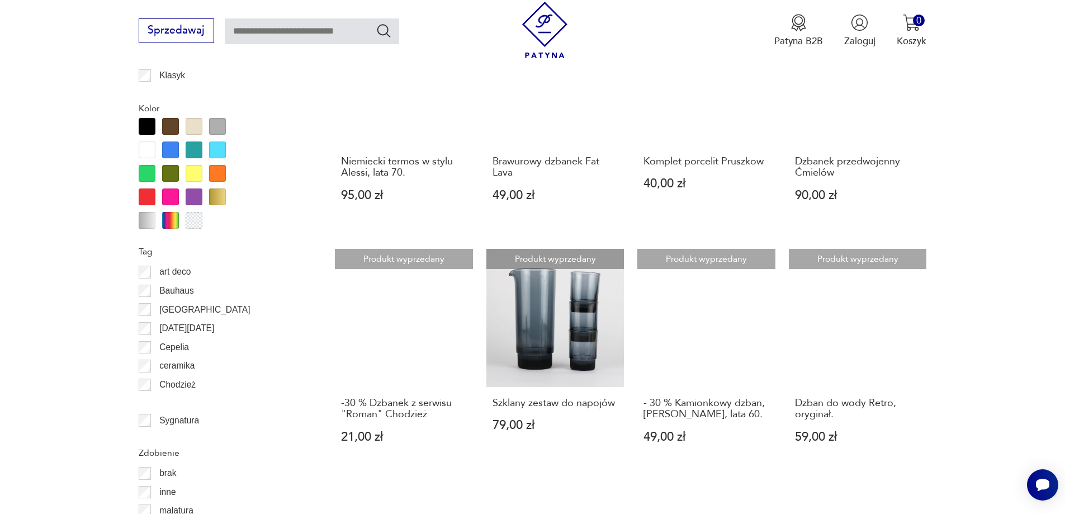
scroll to position [1211, 0]
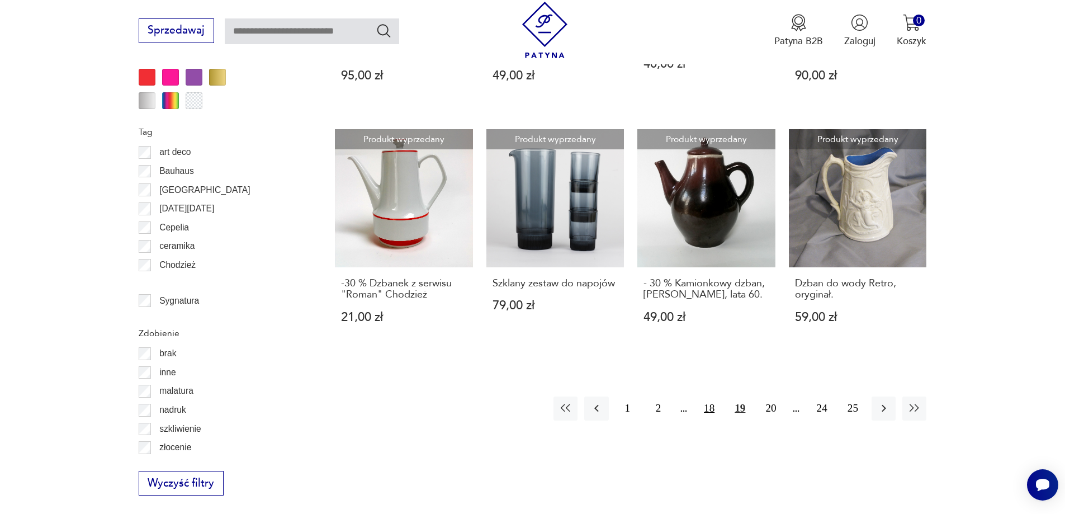
click at [708, 396] on button "18" at bounding box center [709, 408] width 24 height 24
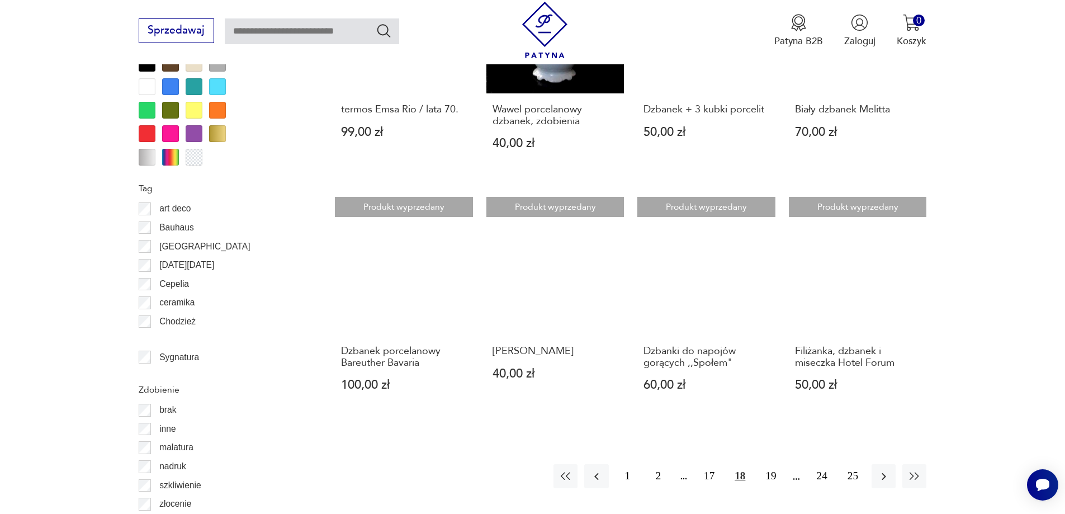
scroll to position [1155, 0]
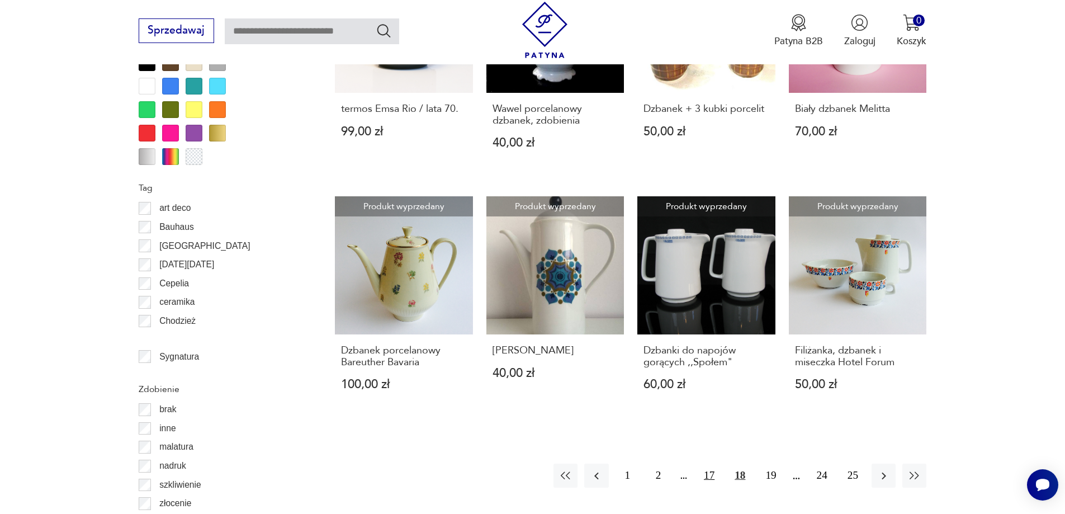
click at [707, 464] on button "17" at bounding box center [709, 476] width 24 height 24
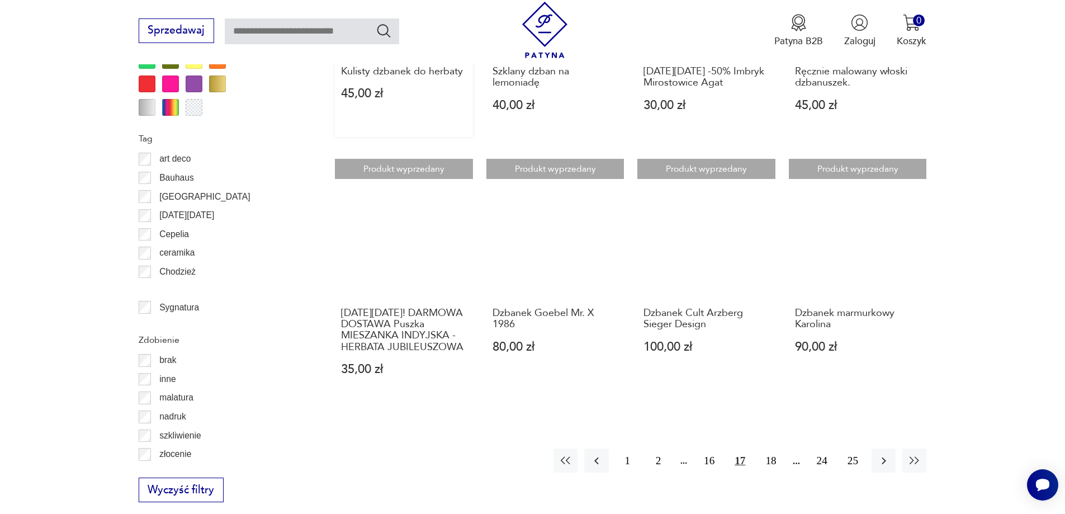
scroll to position [1267, 0]
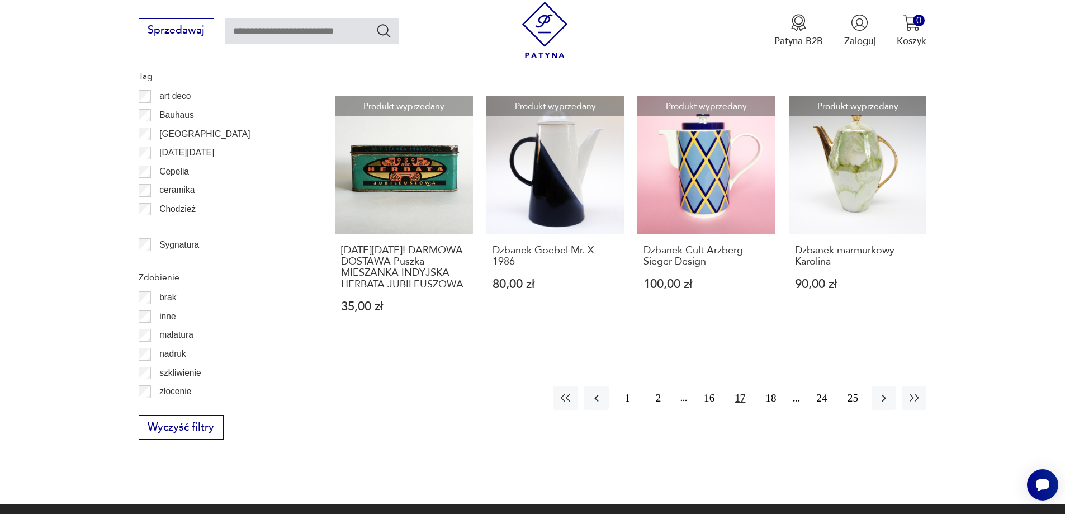
click at [185, 152] on p "[DATE][DATE]" at bounding box center [186, 152] width 55 height 15
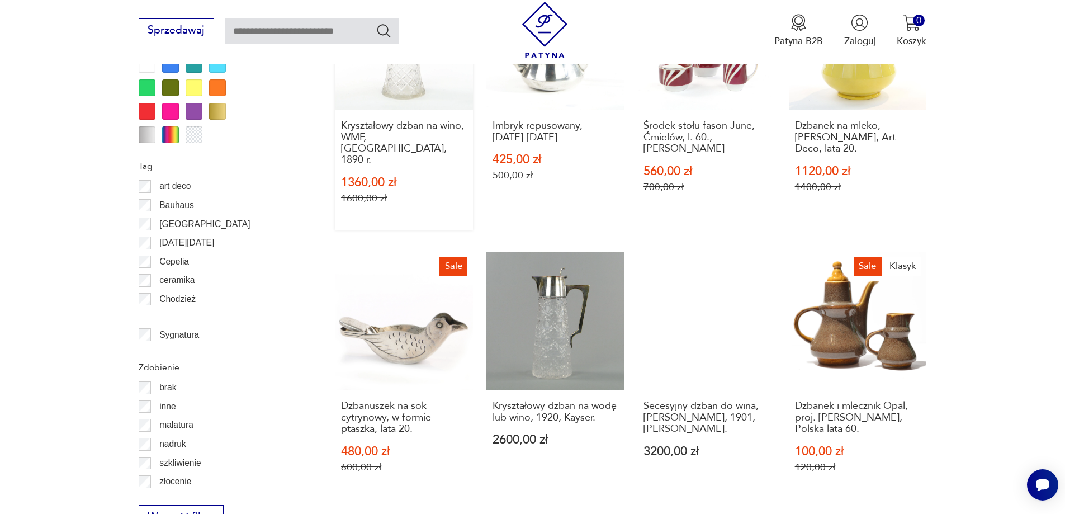
scroll to position [1211, 0]
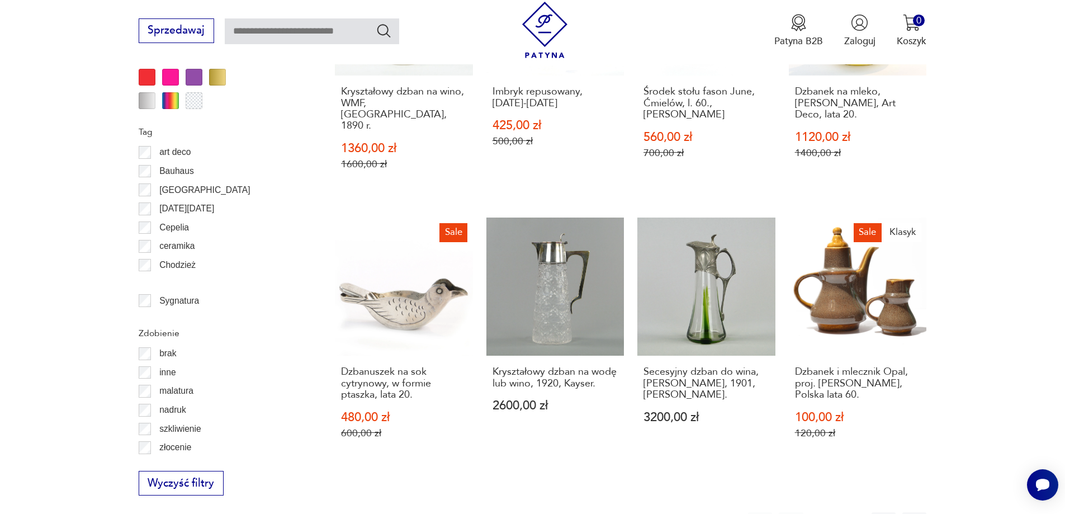
click at [166, 228] on p "Cepelia" at bounding box center [174, 227] width 30 height 15
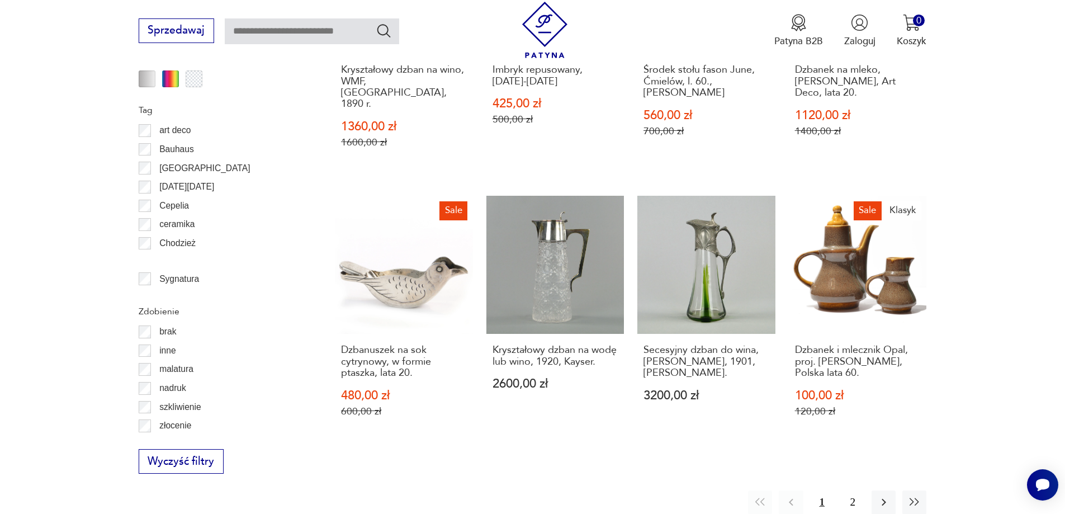
scroll to position [1267, 0]
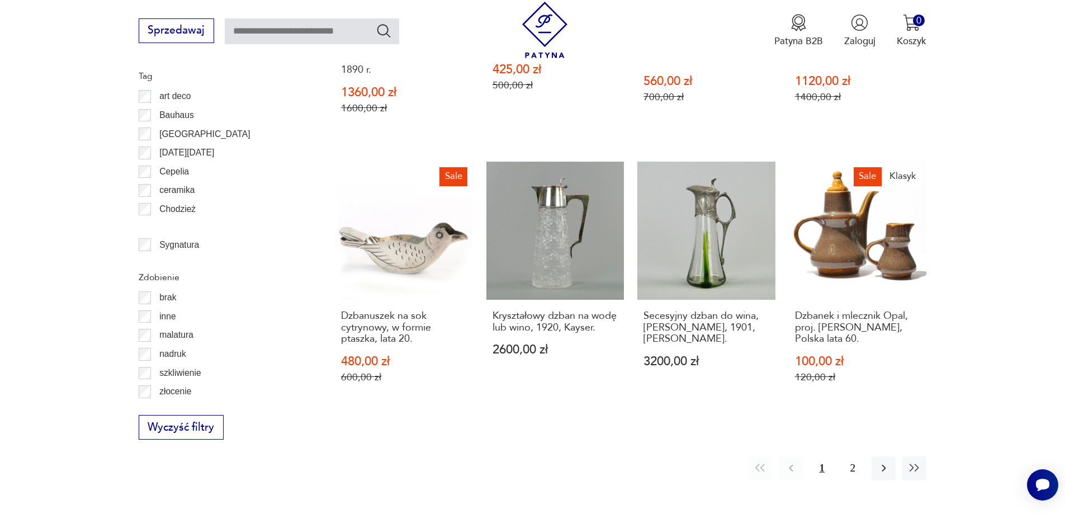
click at [177, 191] on p "ceramika" at bounding box center [176, 190] width 35 height 15
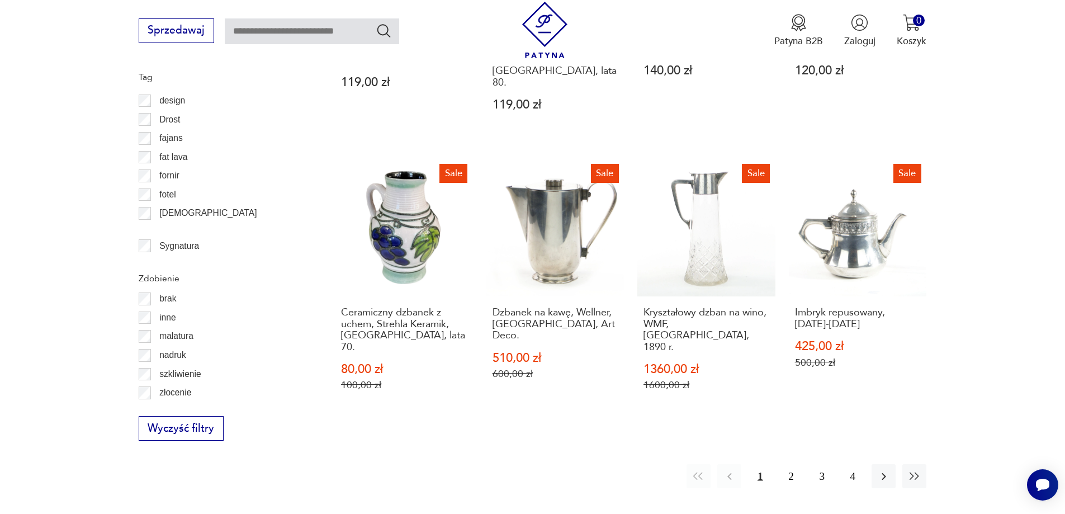
scroll to position [1267, 0]
click at [182, 371] on p "szkliwienie" at bounding box center [180, 373] width 42 height 15
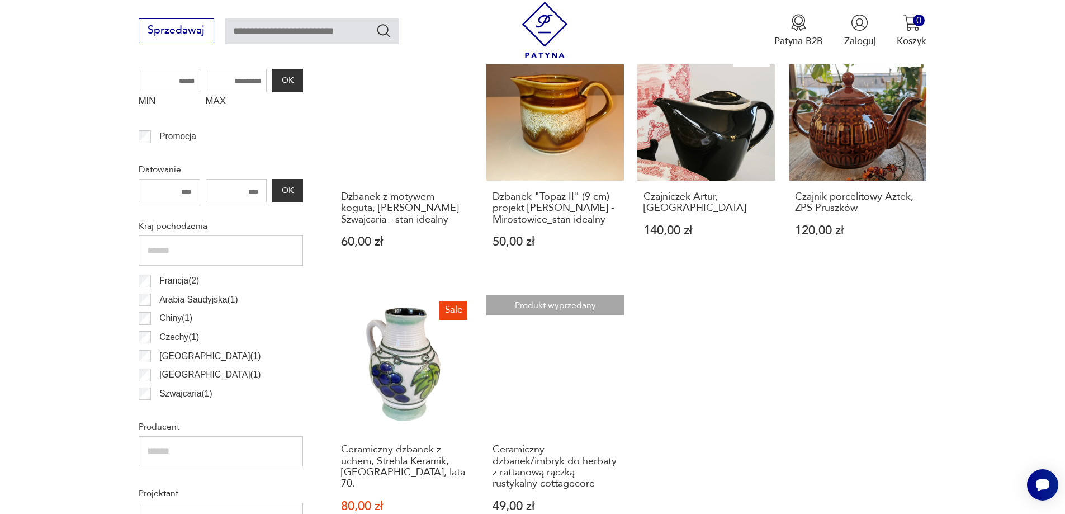
scroll to position [540, 0]
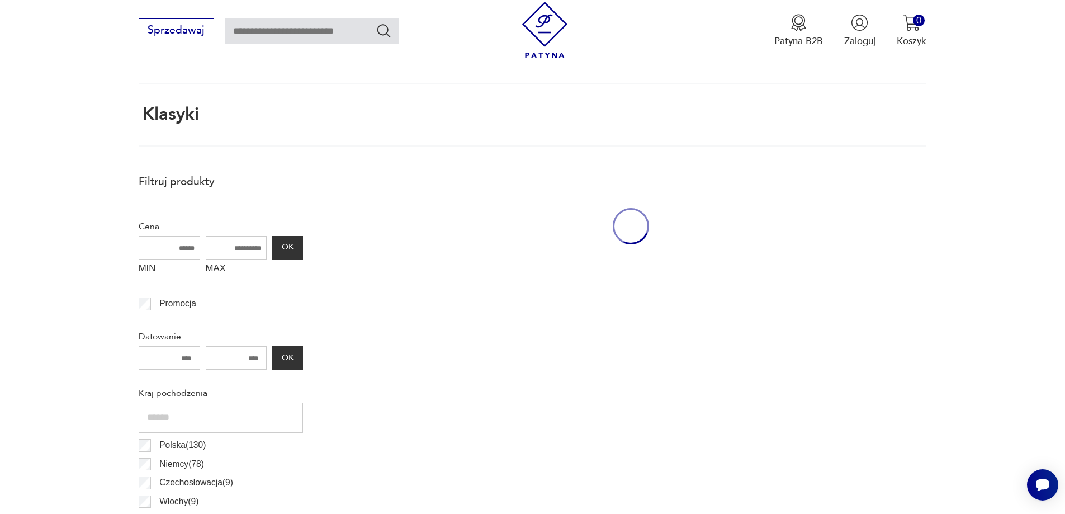
scroll to position [952, 0]
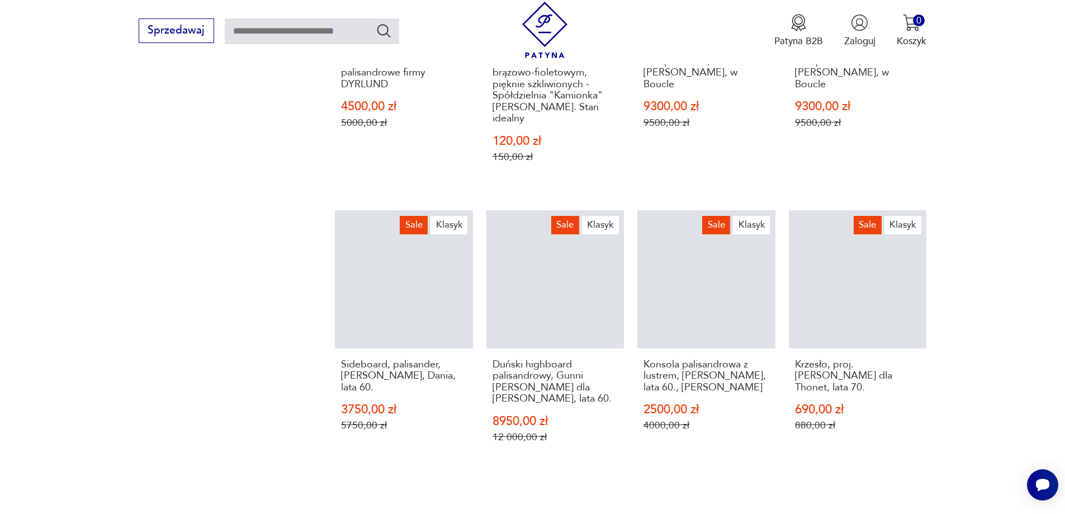
scroll to position [1400, 0]
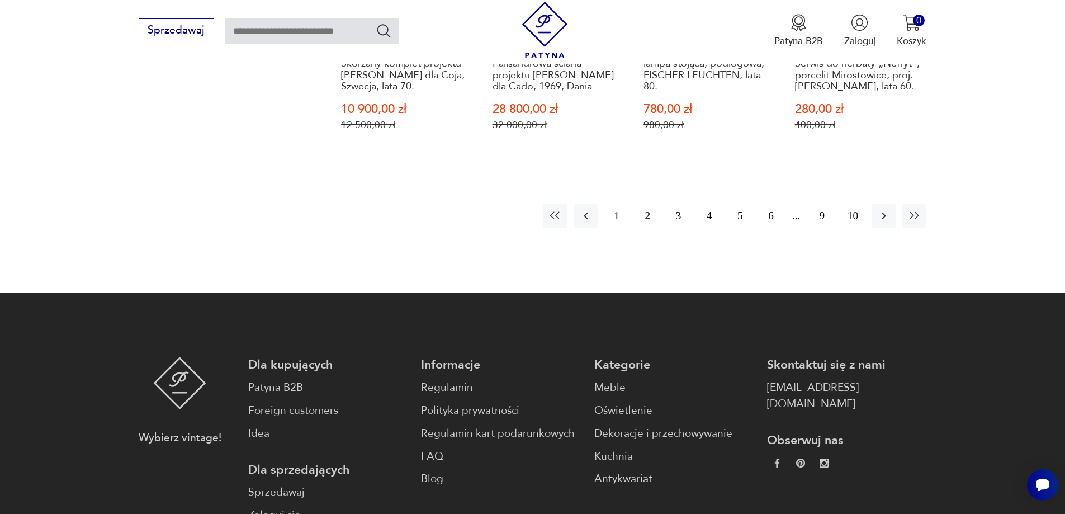
scroll to position [1140, 0]
